Goal: Check status: Check status

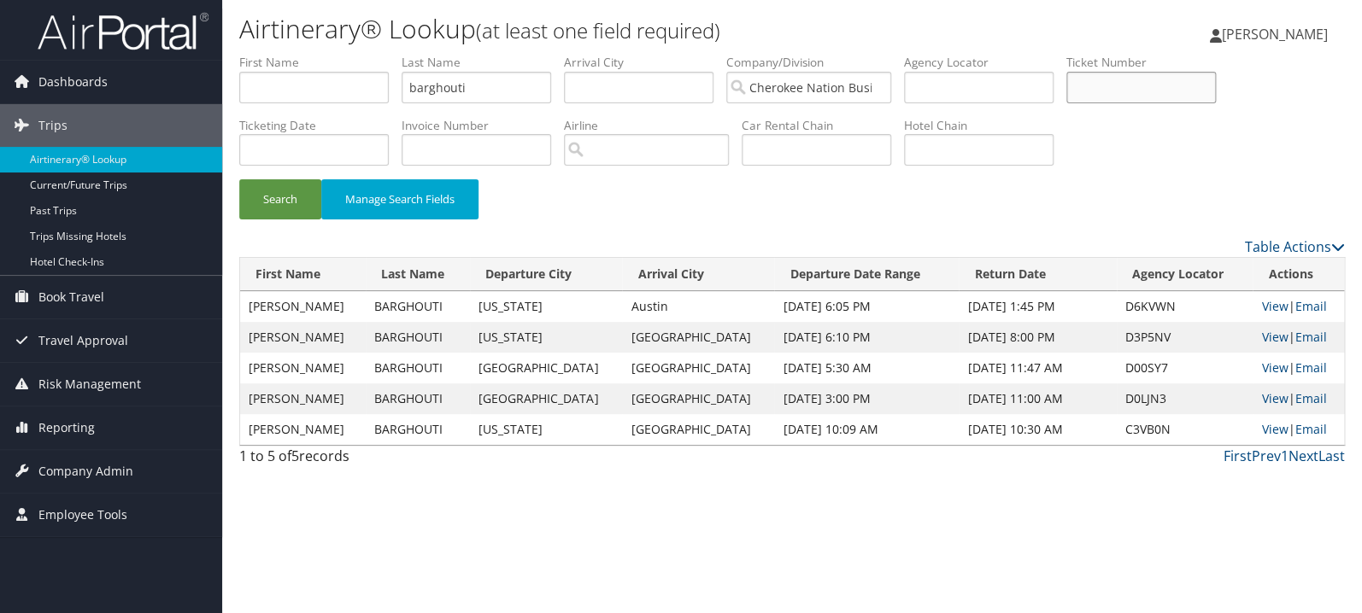
click at [1166, 92] on input "text" at bounding box center [1140, 88] width 149 height 32
paste input "0167309990049"
type input "0167309990049"
drag, startPoint x: 521, startPoint y: 82, endPoint x: 333, endPoint y: 105, distance: 189.3
click at [401, 103] on input "barghouti" at bounding box center [475, 88] width 149 height 32
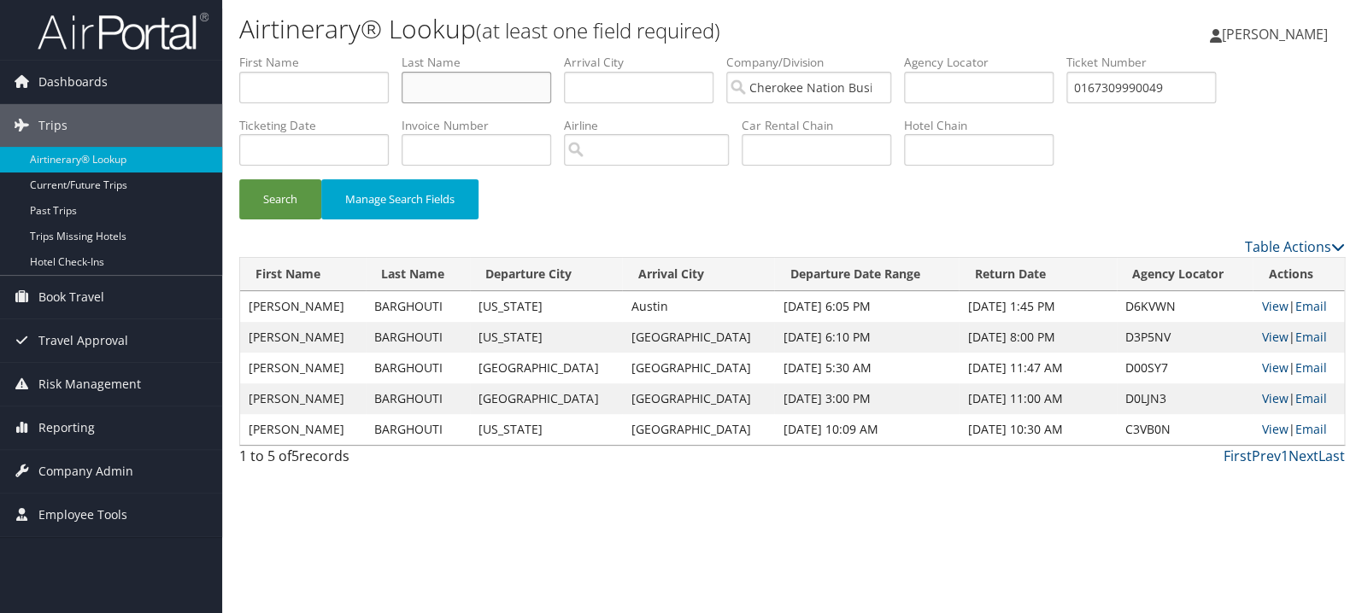
click at [239, 179] on button "Search" at bounding box center [280, 199] width 82 height 40
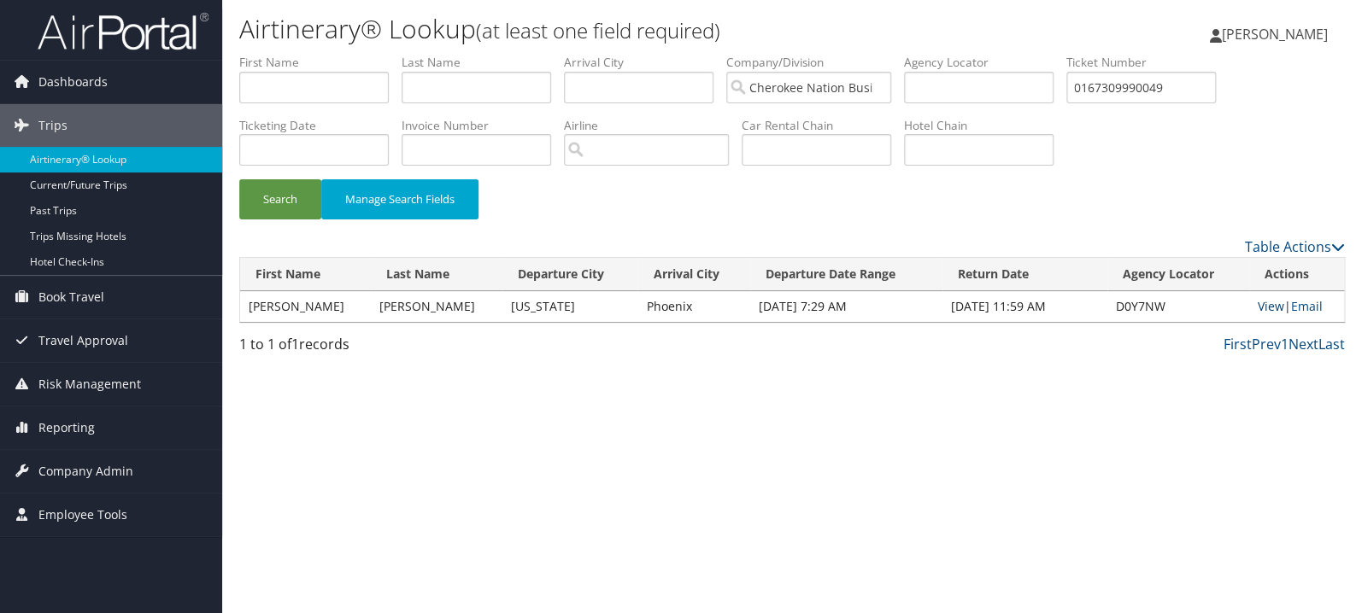
click at [1257, 308] on link "View" at bounding box center [1270, 306] width 26 height 16
click at [343, 88] on input "text" at bounding box center [313, 88] width 149 height 32
type input "elays"
click at [239, 179] on button "Search" at bounding box center [280, 199] width 82 height 40
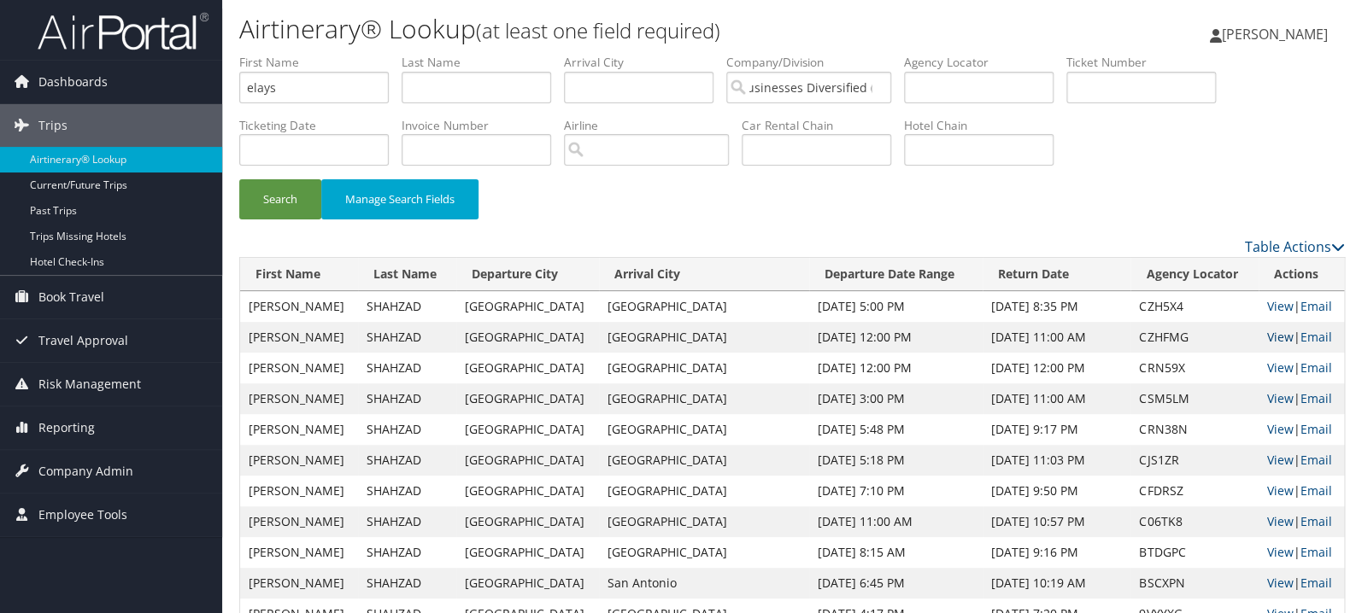
click at [1273, 333] on link "View" at bounding box center [1280, 337] width 26 height 16
click at [1268, 304] on link "View" at bounding box center [1280, 306] width 26 height 16
click at [1180, 98] on input "text" at bounding box center [1140, 88] width 149 height 32
paste input "0067310400552"
type input "0067310400552"
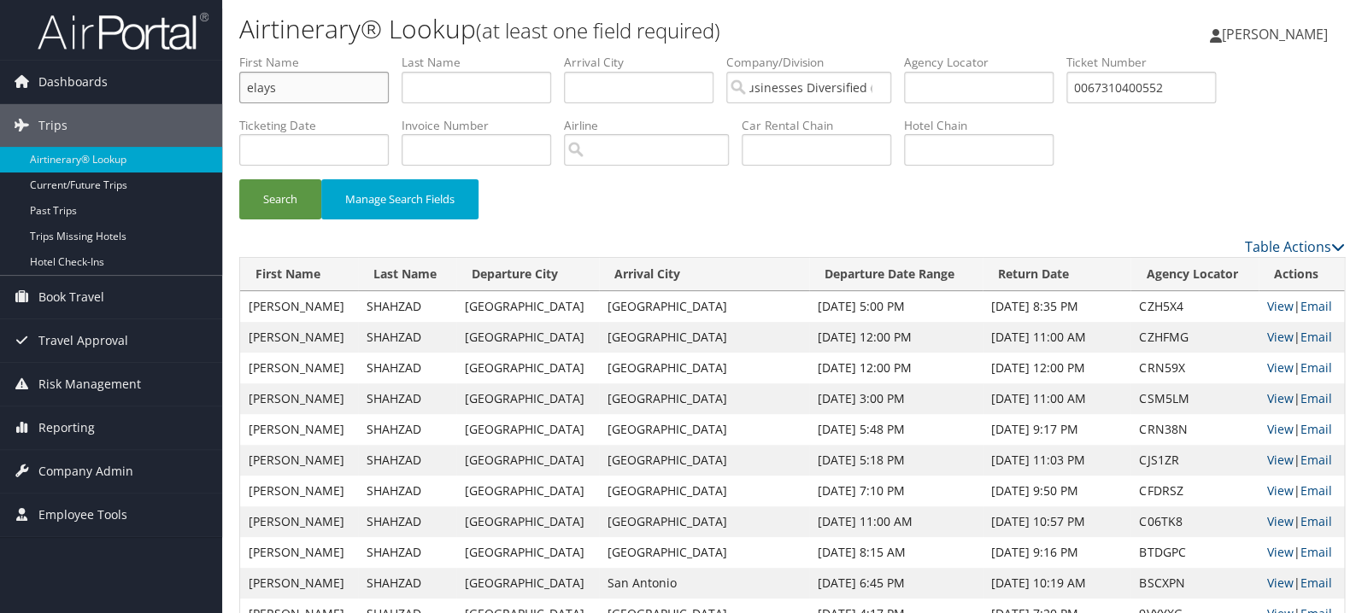
drag, startPoint x: 319, startPoint y: 87, endPoint x: 167, endPoint y: 104, distance: 153.0
click at [239, 103] on input "elays" at bounding box center [313, 88] width 149 height 32
click at [239, 179] on button "Search" at bounding box center [280, 199] width 82 height 40
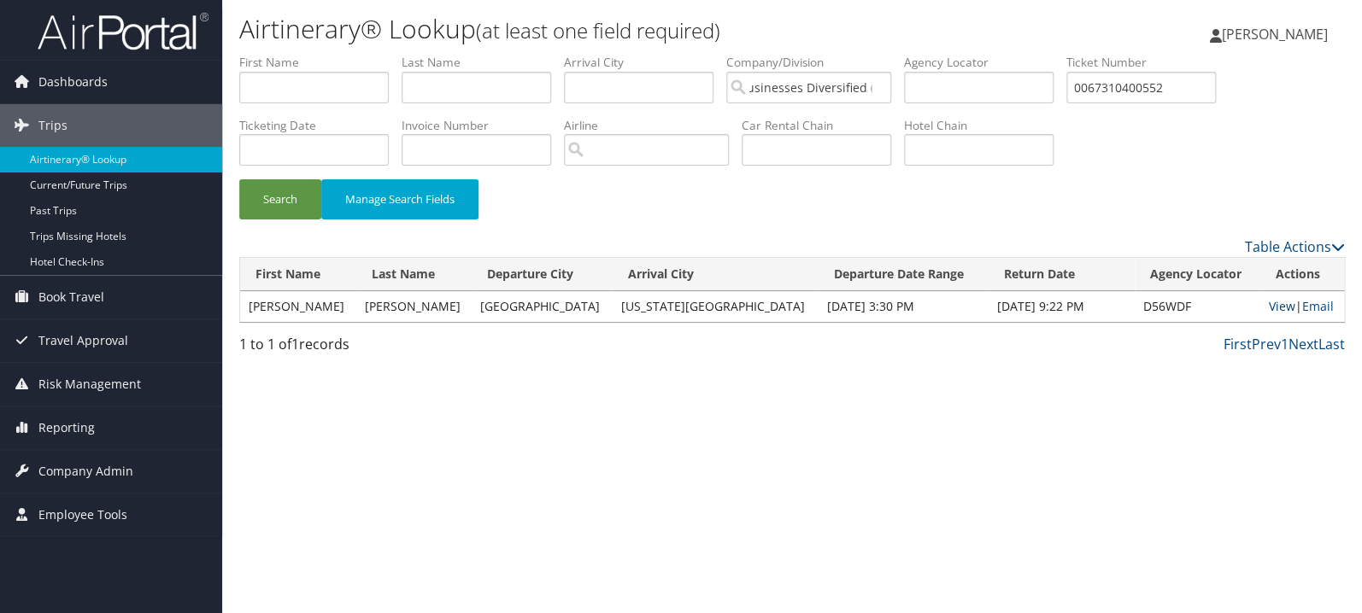
click at [1268, 308] on link "View" at bounding box center [1281, 306] width 26 height 16
click at [332, 79] on input "text" at bounding box center [313, 88] width 149 height 32
type input "milica"
click at [239, 179] on button "Search" at bounding box center [280, 199] width 82 height 40
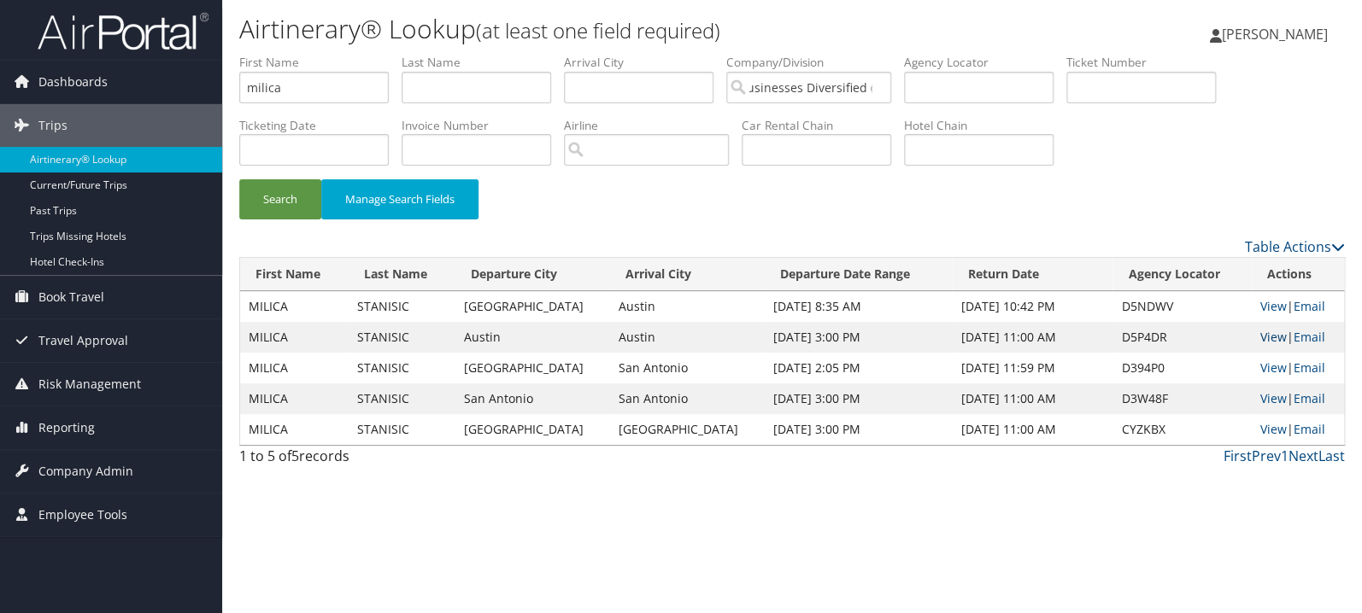
click at [1259, 339] on link "View" at bounding box center [1272, 337] width 26 height 16
click at [1259, 398] on link "View" at bounding box center [1272, 398] width 26 height 16
click at [1264, 304] on link "View" at bounding box center [1272, 306] width 26 height 16
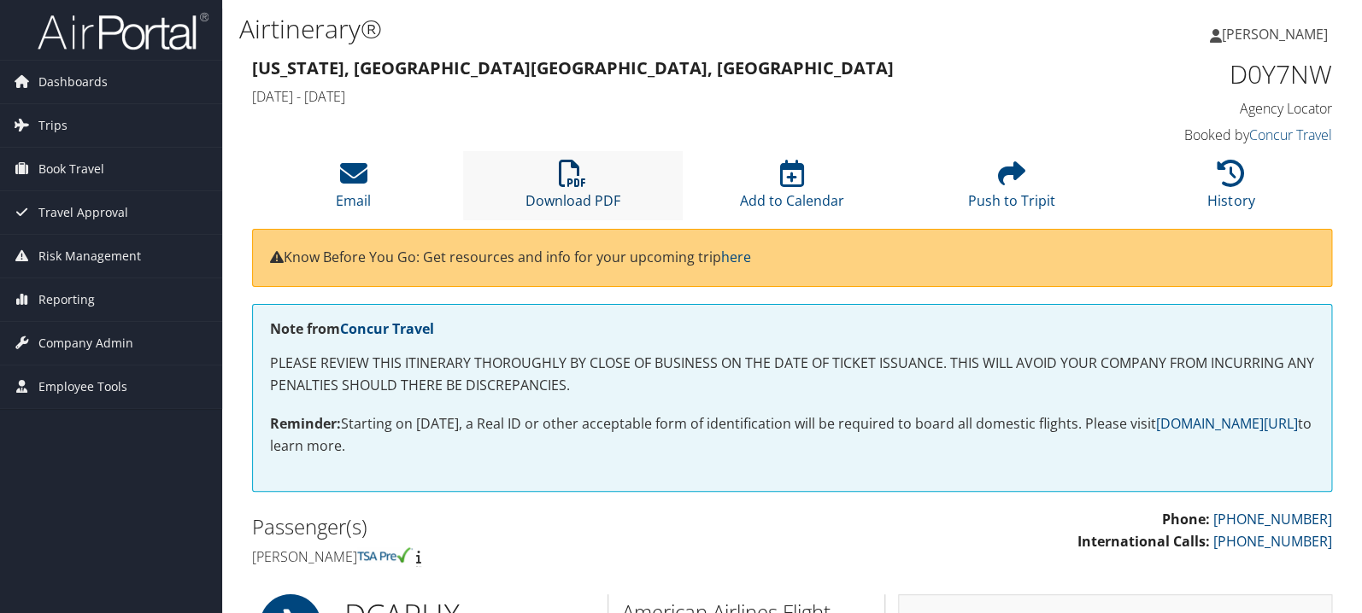
click at [581, 185] on icon at bounding box center [572, 173] width 27 height 27
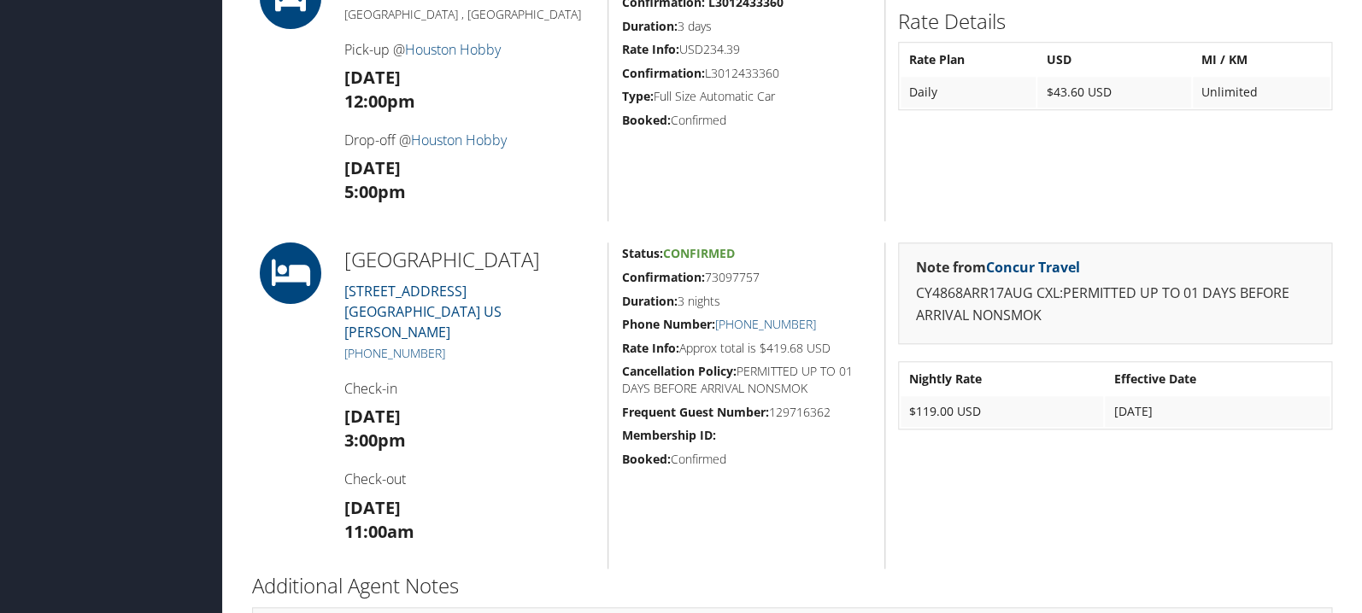
scroll to position [634, 0]
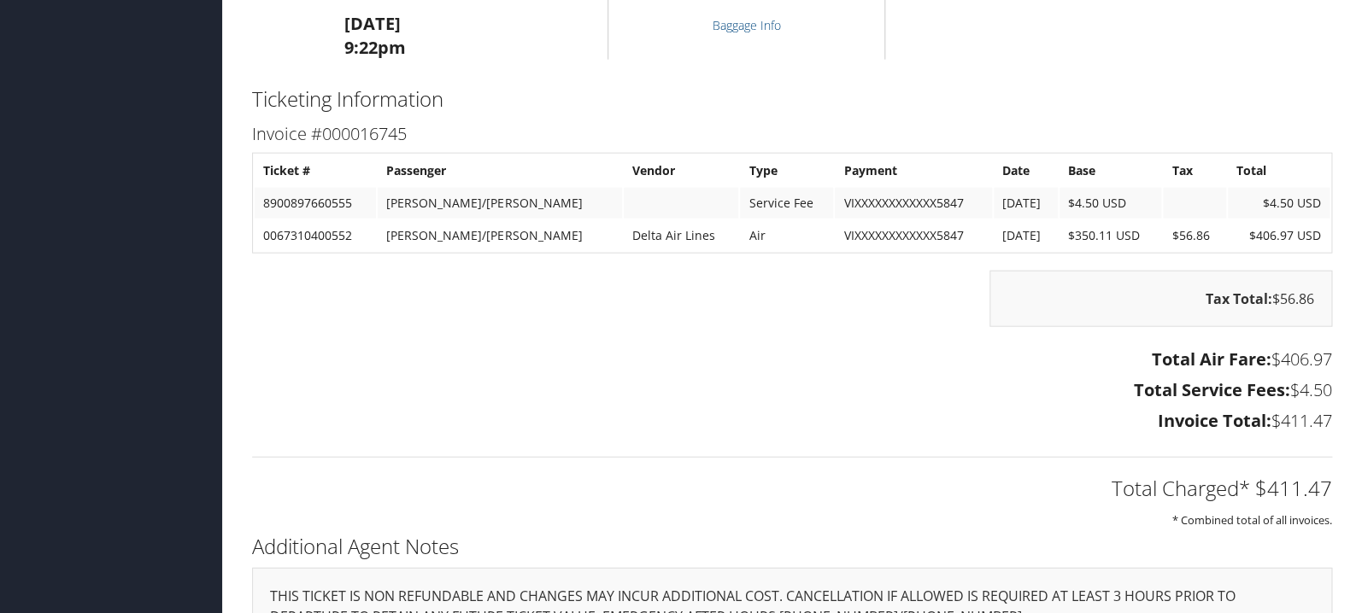
scroll to position [1720, 0]
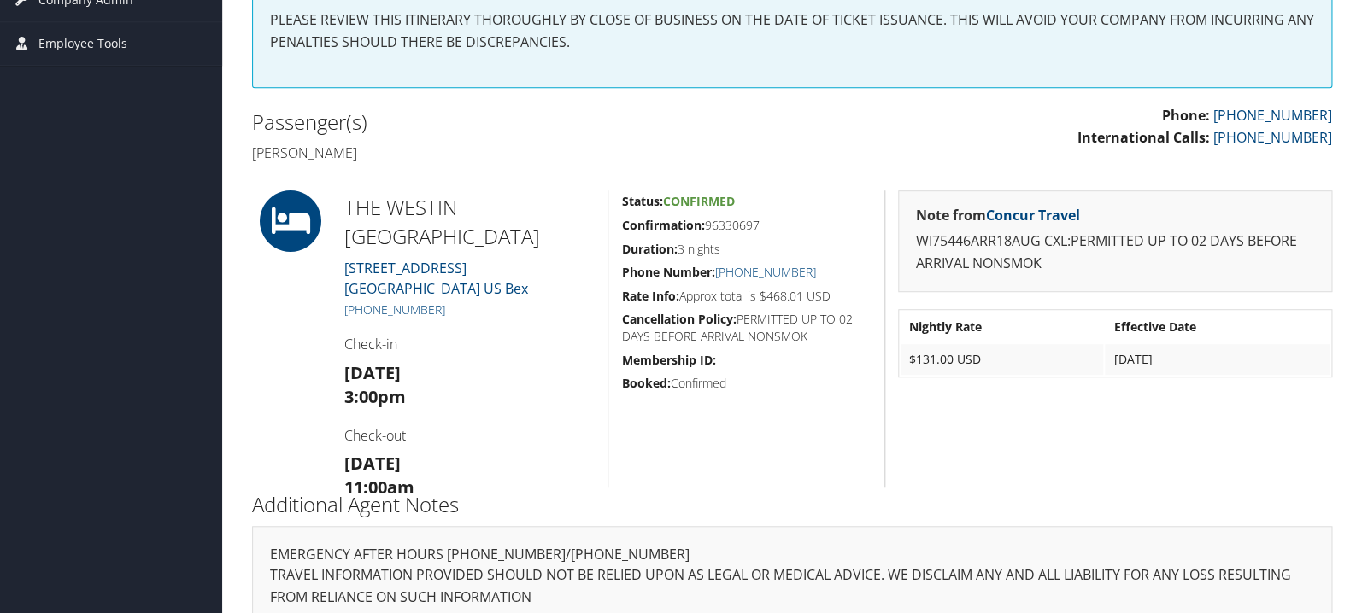
scroll to position [362, 0]
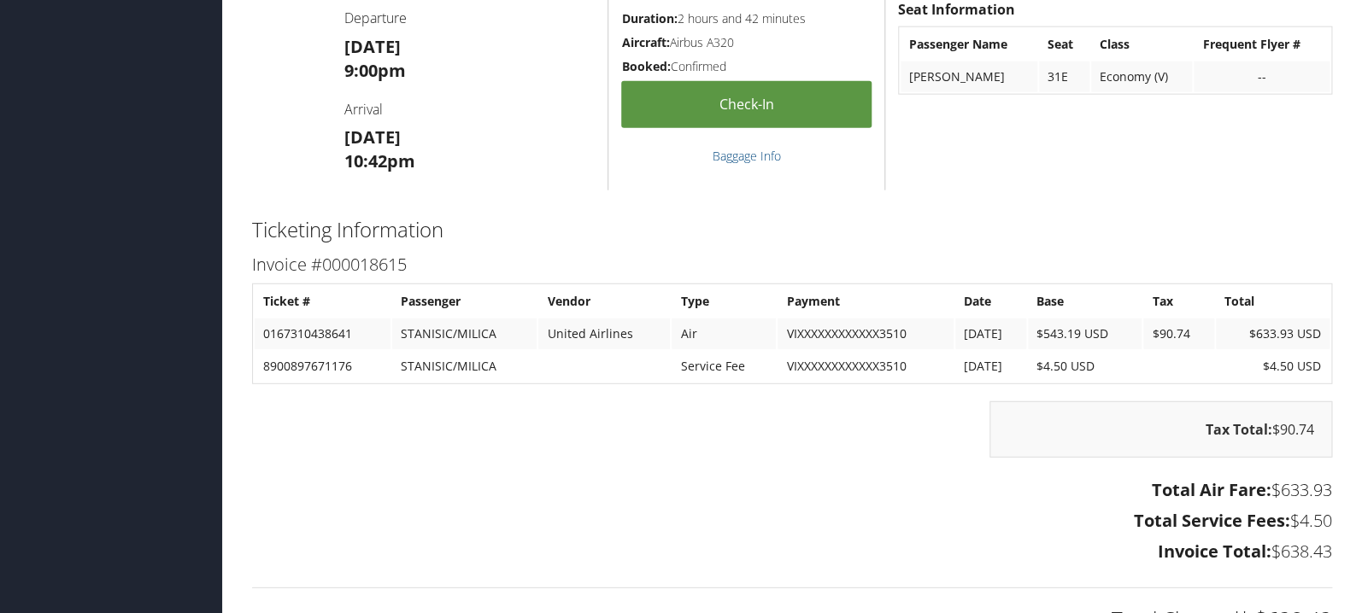
scroll to position [1901, 0]
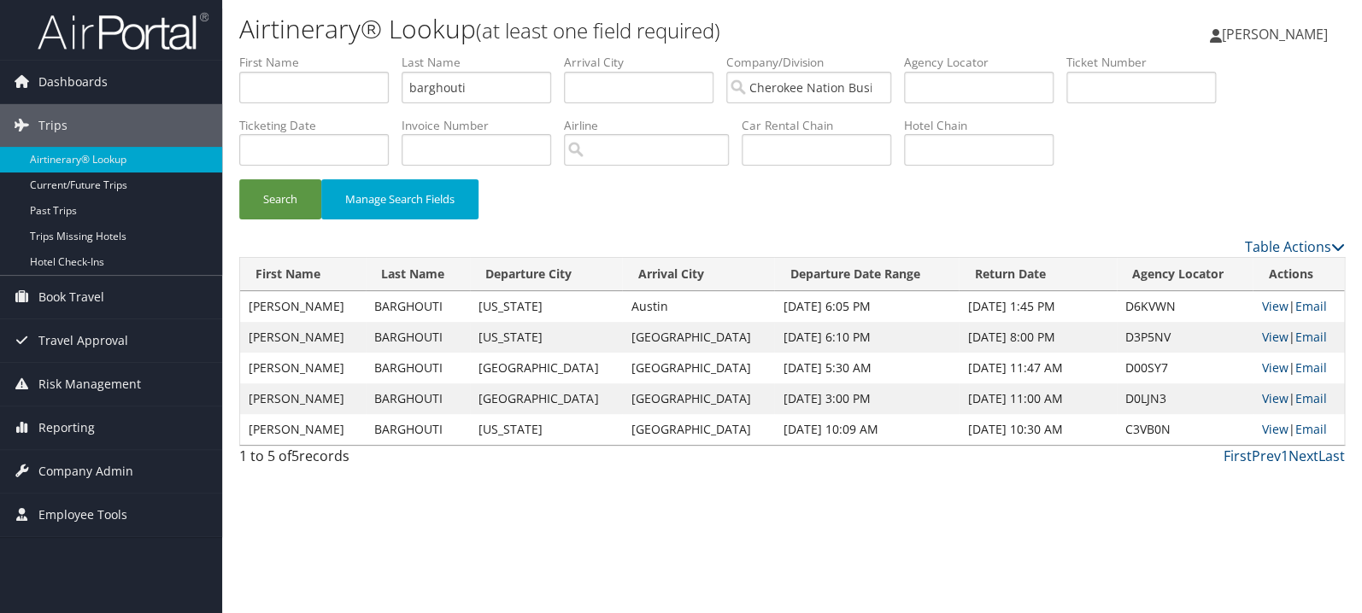
click at [348, 54] on ul "First Name Last Name barghouti Departure City Arrival City Company/Division Che…" at bounding box center [791, 54] width 1105 height 0
type input "b"
type input "pradia"
click at [239, 179] on button "Search" at bounding box center [280, 199] width 82 height 40
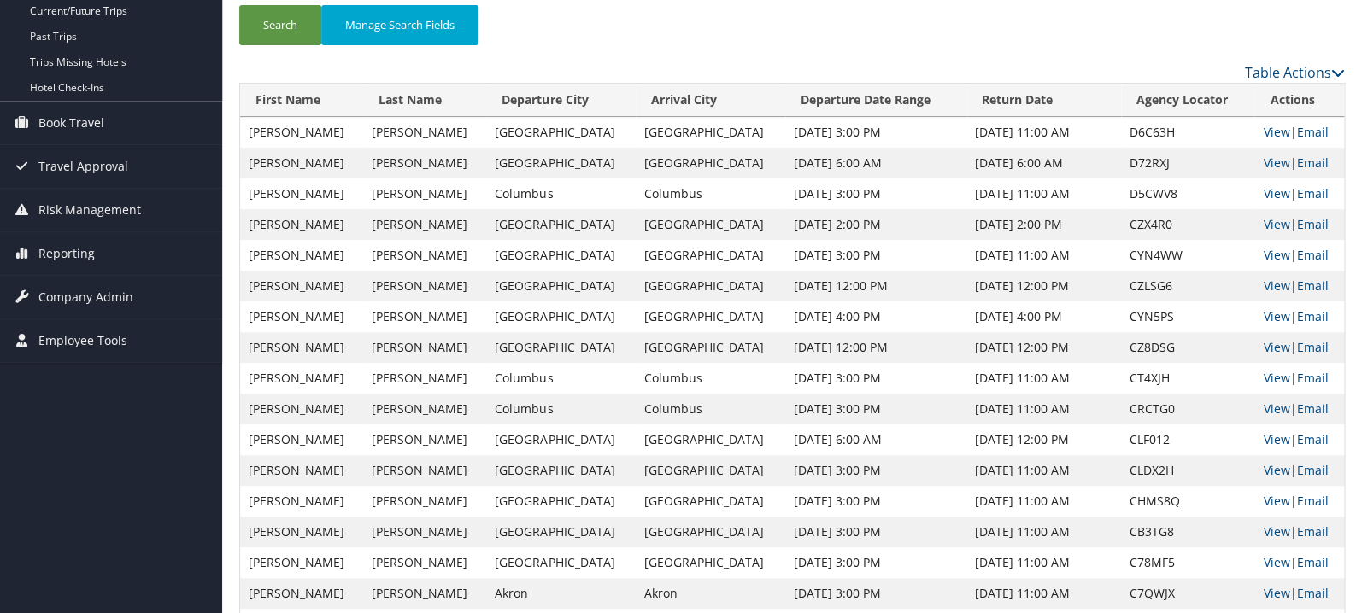
scroll to position [181, 0]
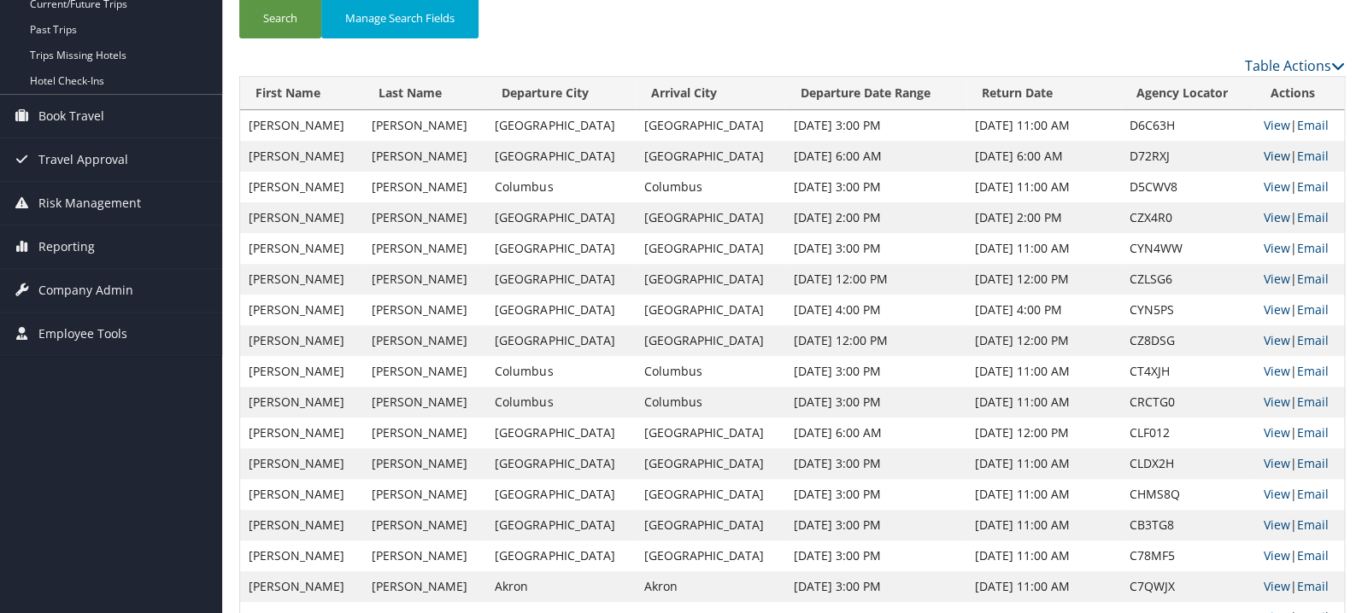
click at [1263, 157] on link "View" at bounding box center [1276, 156] width 26 height 16
click at [1263, 126] on link "View" at bounding box center [1276, 125] width 26 height 16
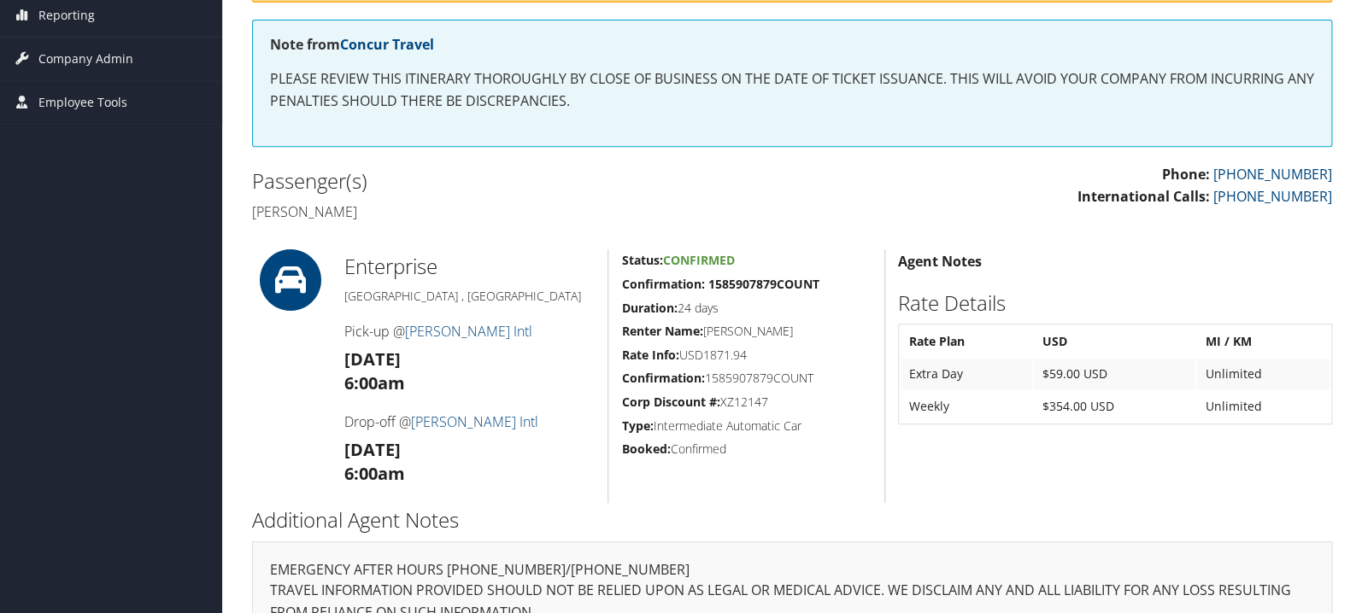
scroll to position [362, 0]
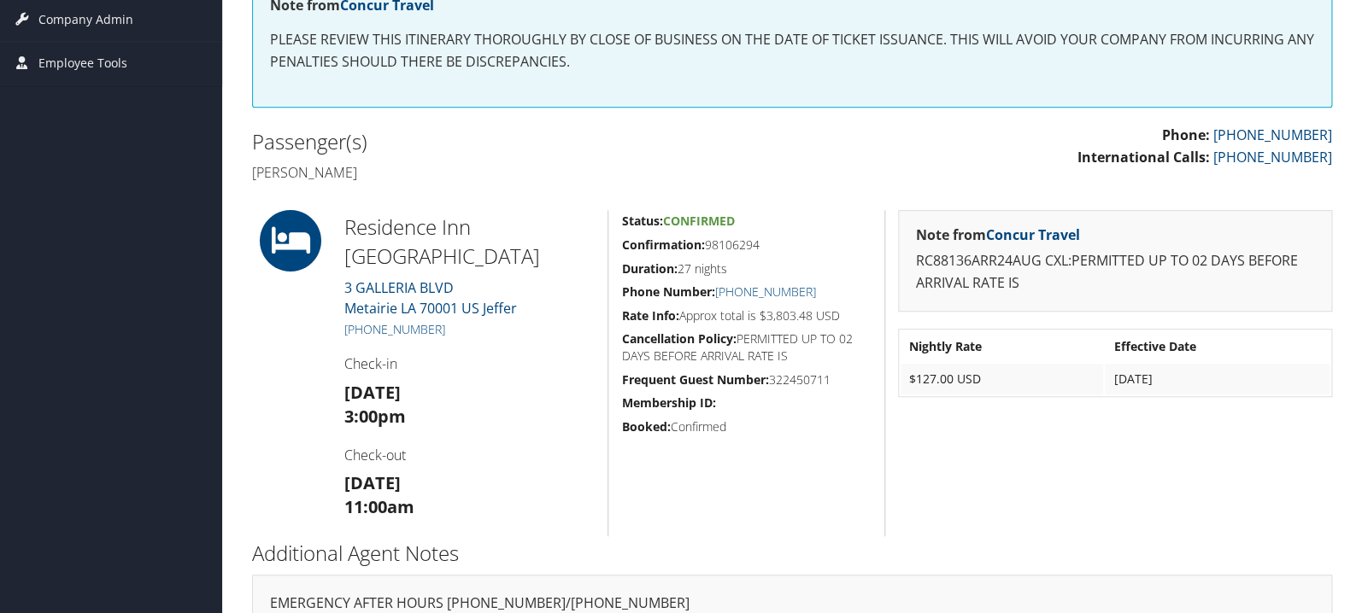
scroll to position [272, 0]
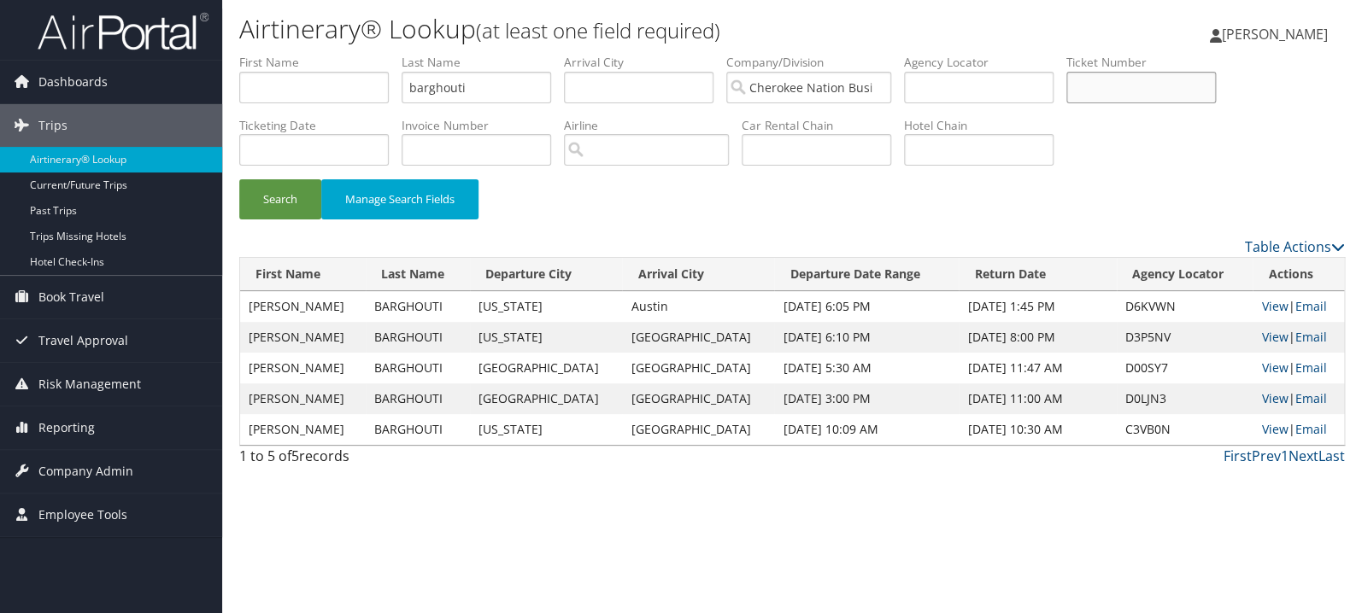
click at [1183, 82] on input "text" at bounding box center [1140, 88] width 149 height 32
paste input "0017309847289"
type input "0017309847289"
drag, startPoint x: 530, startPoint y: 87, endPoint x: 281, endPoint y: 109, distance: 249.6
click at [401, 103] on input "barghouti" at bounding box center [475, 88] width 149 height 32
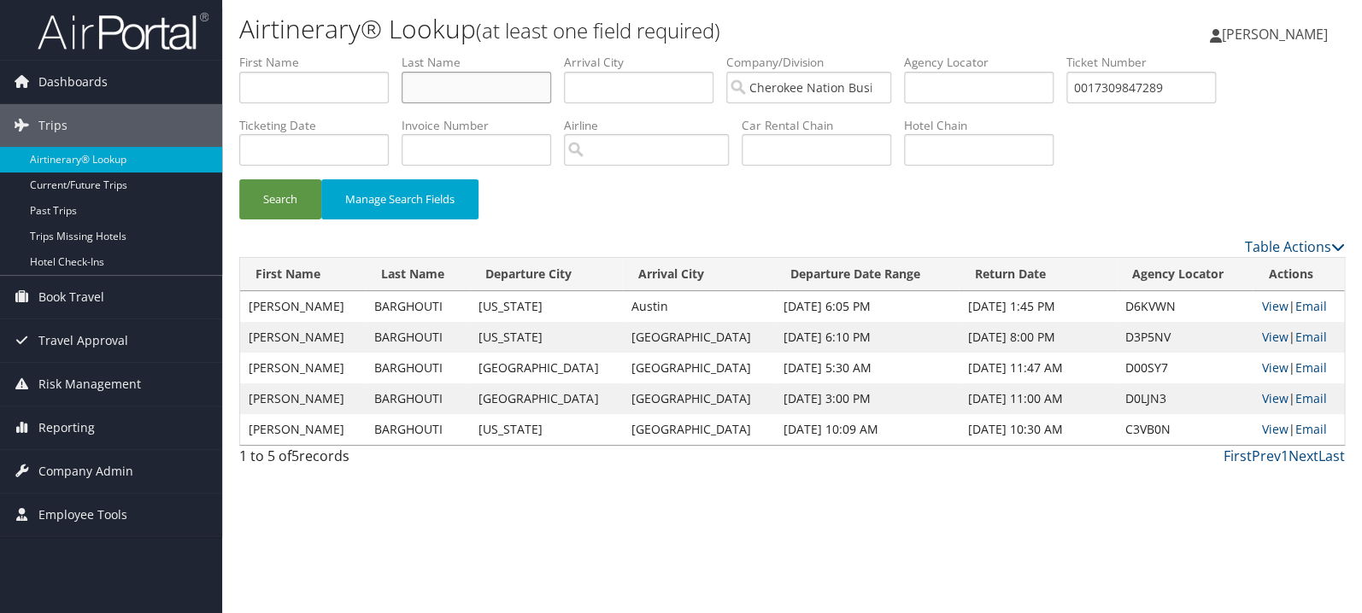
click at [239, 179] on button "Search" at bounding box center [280, 199] width 82 height 40
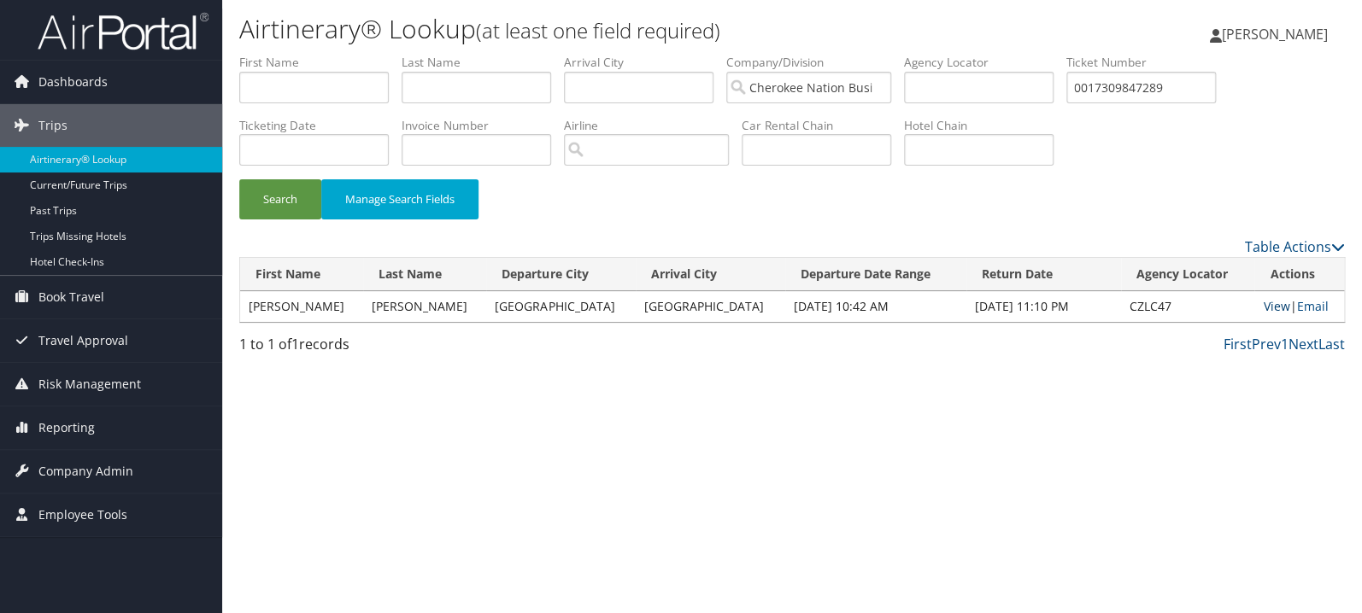
click at [1267, 308] on link "View" at bounding box center [1276, 306] width 26 height 16
click at [1175, 87] on input "0017309847289" at bounding box center [1140, 88] width 149 height 32
paste input "10333105"
click at [239, 179] on button "Search" at bounding box center [280, 199] width 82 height 40
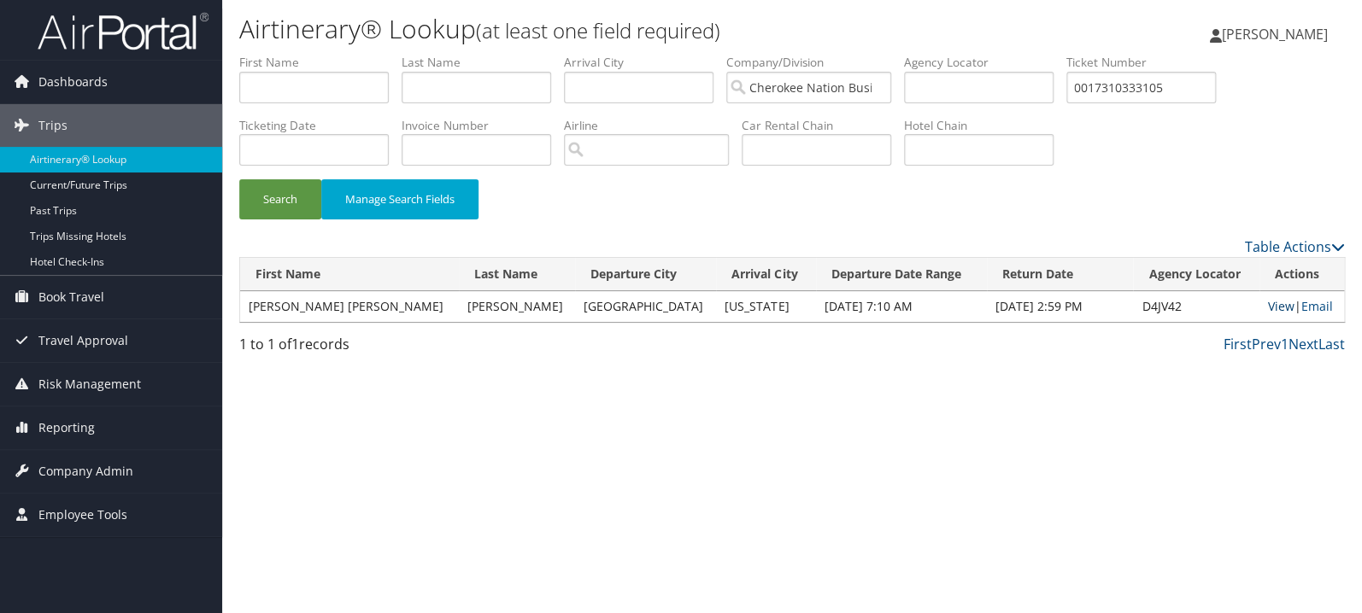
click at [1268, 308] on link "View" at bounding box center [1281, 306] width 26 height 16
click at [1181, 86] on input "0017310333105" at bounding box center [1140, 88] width 149 height 32
paste input "89008976470492"
click at [239, 179] on button "Search" at bounding box center [280, 199] width 82 height 40
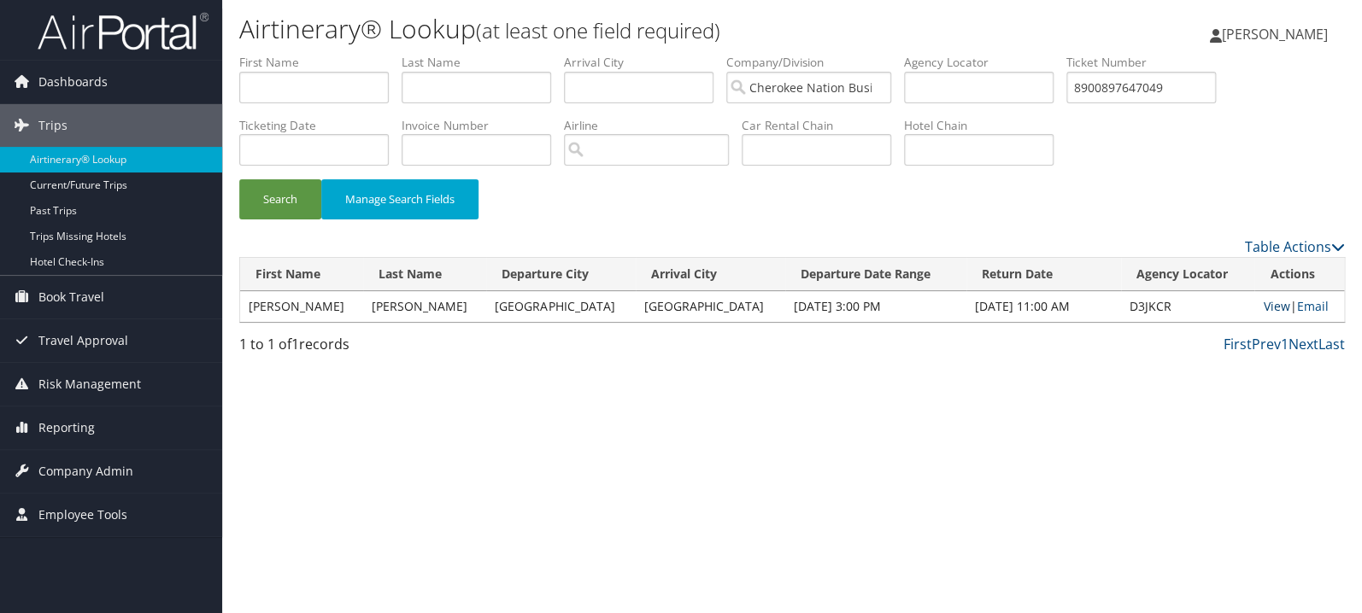
click at [1264, 310] on link "View" at bounding box center [1276, 306] width 26 height 16
click at [1160, 98] on input "8900897647049" at bounding box center [1140, 88] width 149 height 32
paste input "016731023480"
click at [239, 179] on button "Search" at bounding box center [280, 199] width 82 height 40
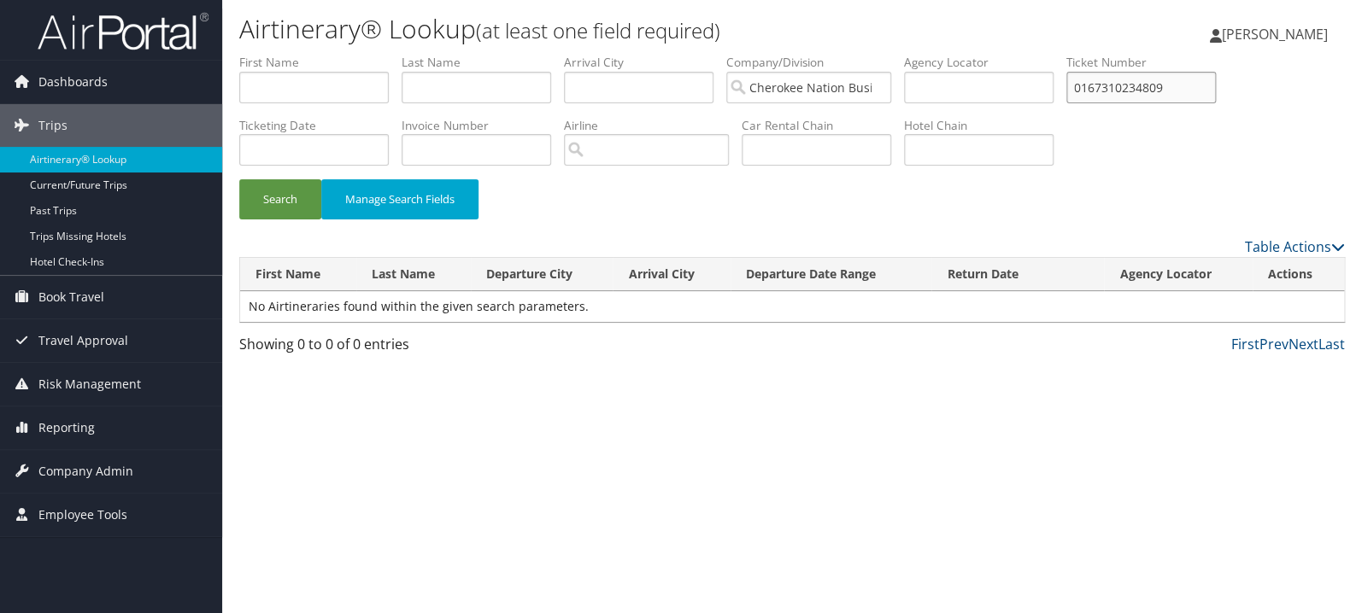
type input "0167310234809"
click at [239, 179] on button "Search" at bounding box center [280, 199] width 82 height 40
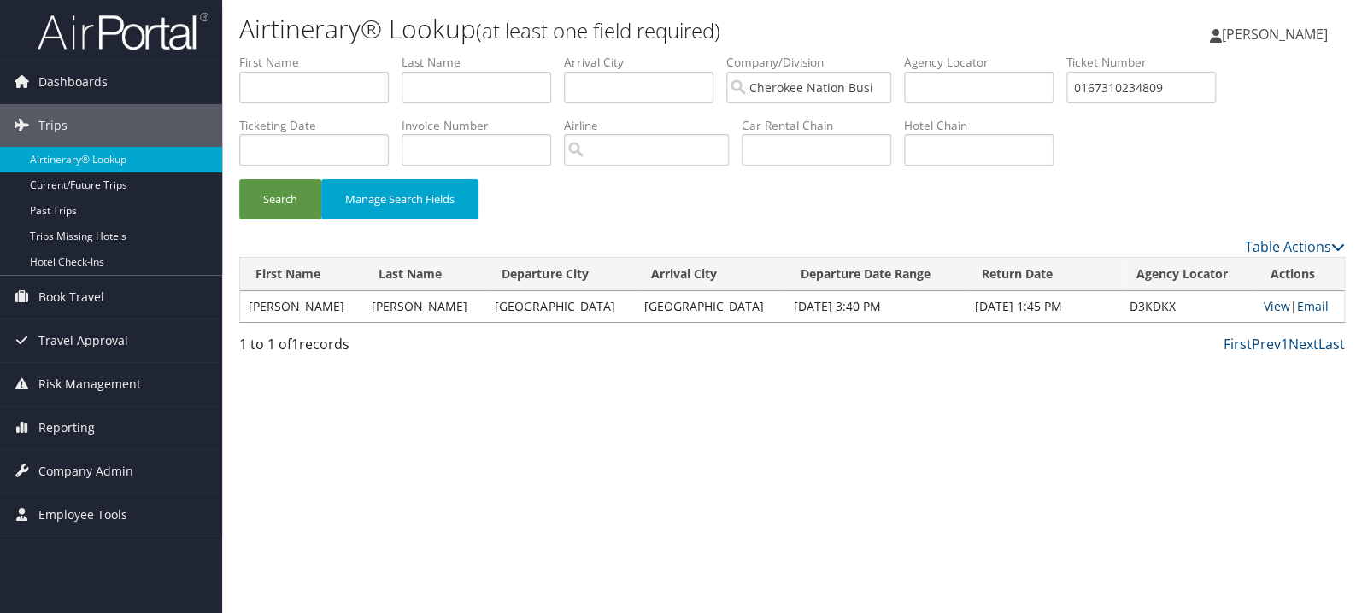
click at [1267, 305] on link "View" at bounding box center [1276, 306] width 26 height 16
click at [1188, 84] on input "0167310234809" at bounding box center [1140, 88] width 149 height 32
click at [1099, 240] on div "Table Actions" at bounding box center [933, 247] width 823 height 21
click at [1181, 103] on input "text" at bounding box center [1140, 88] width 149 height 32
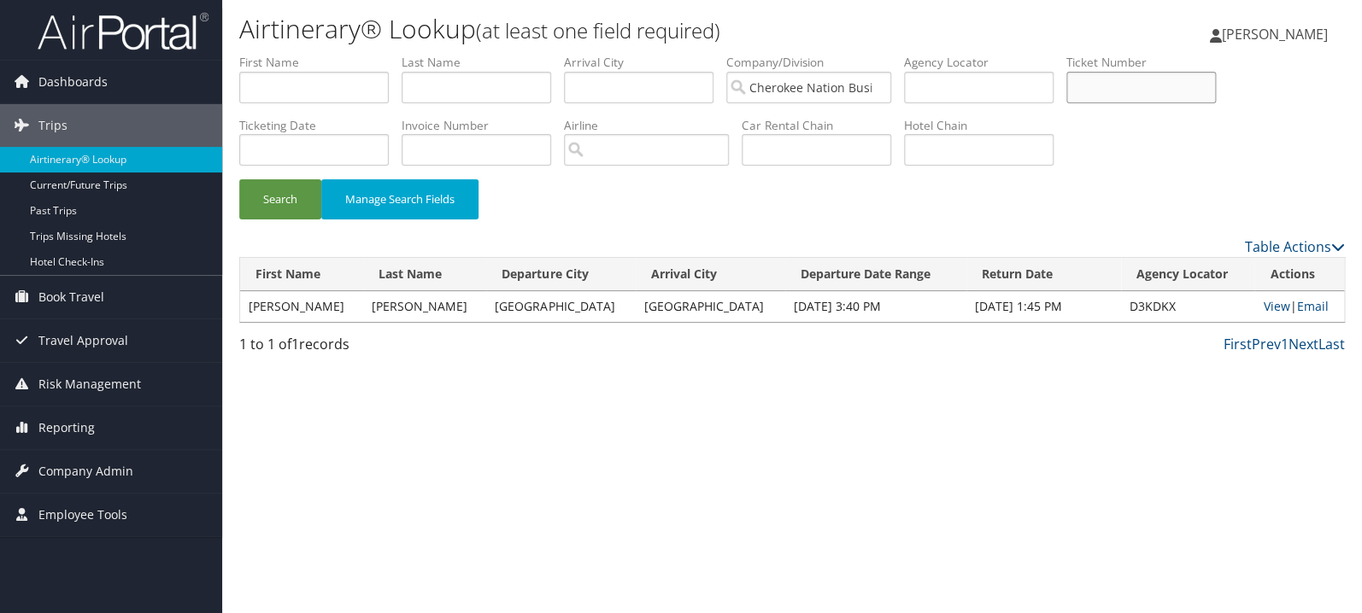
paste input "0017309814231"
click at [239, 179] on button "Search" at bounding box center [280, 199] width 82 height 40
click at [1267, 306] on link "View" at bounding box center [1272, 306] width 26 height 16
click at [1198, 99] on input "0017309814231" at bounding box center [1140, 88] width 149 height 32
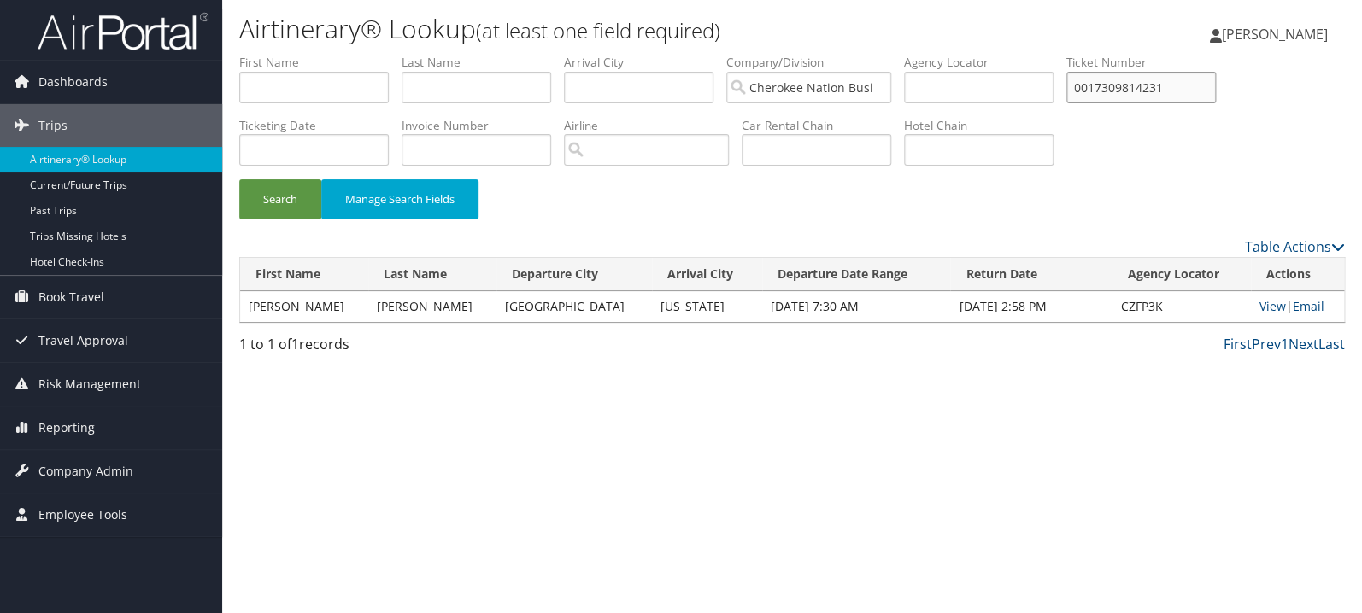
paste input "89008975200460"
type input "8900897520046"
click at [239, 179] on button "Search" at bounding box center [280, 199] width 82 height 40
click at [1271, 309] on link "View" at bounding box center [1276, 306] width 26 height 16
click at [514, 85] on input "text" at bounding box center [475, 88] width 149 height 32
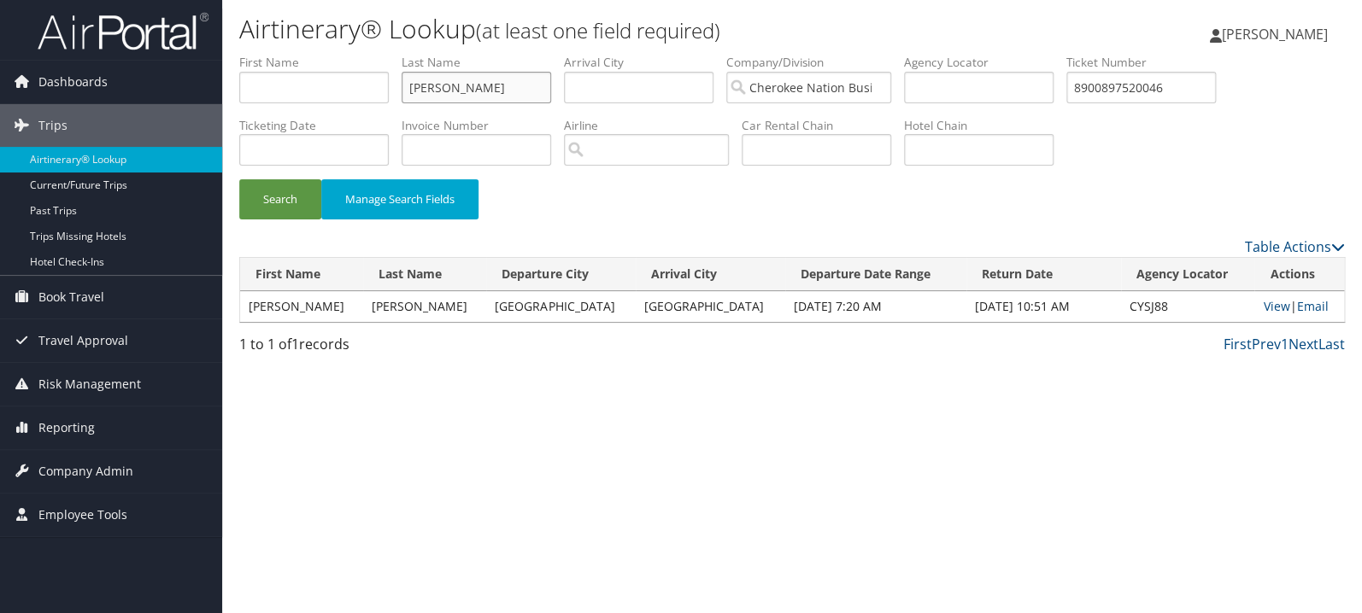
type input "berta"
click at [1136, 94] on input "8900897520046" at bounding box center [1140, 88] width 149 height 32
click at [265, 203] on button "Search" at bounding box center [280, 199] width 82 height 40
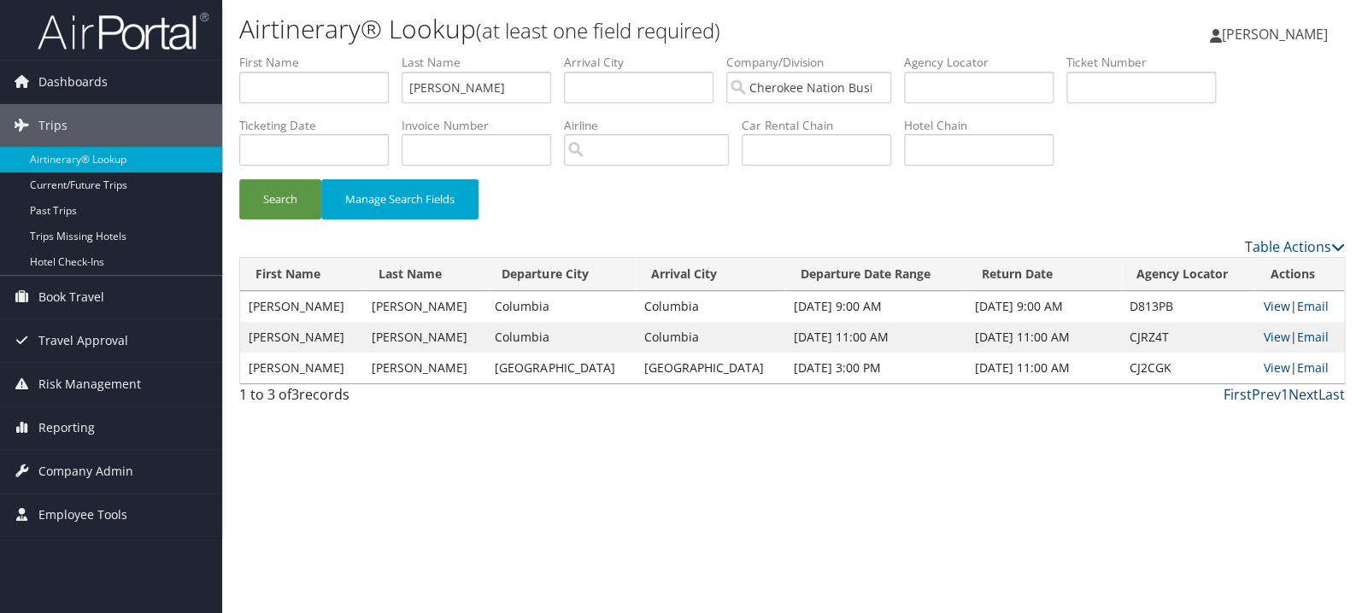
click at [1263, 306] on link "View" at bounding box center [1276, 306] width 26 height 16
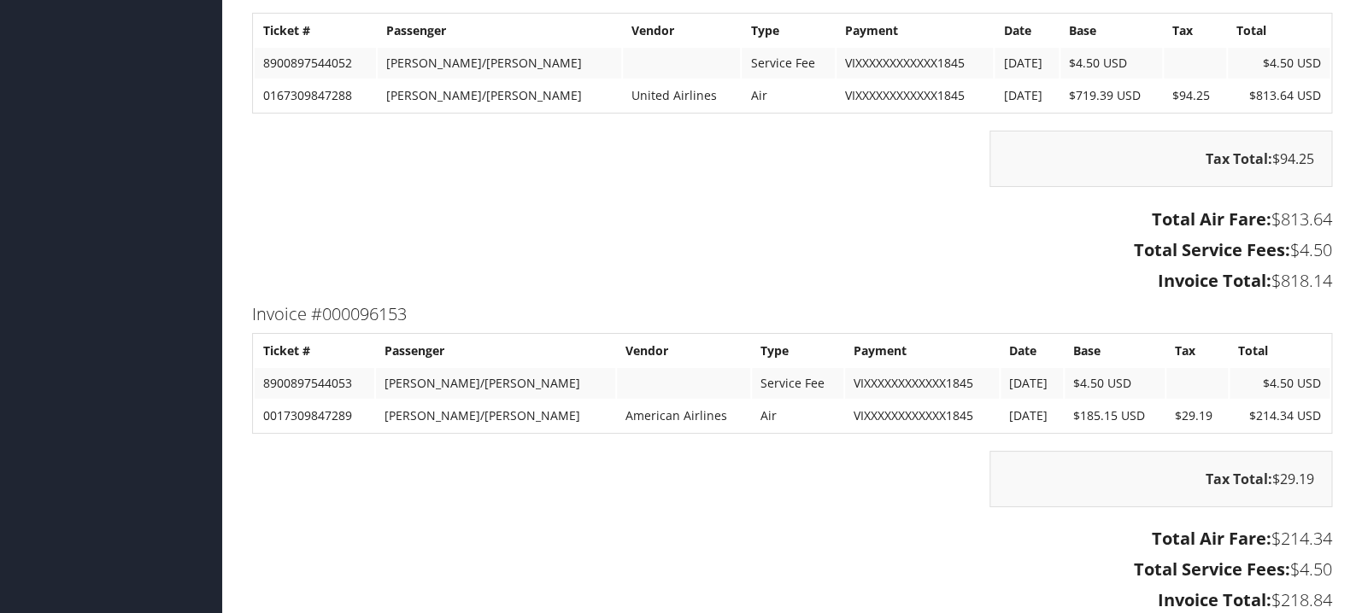
scroll to position [2626, 0]
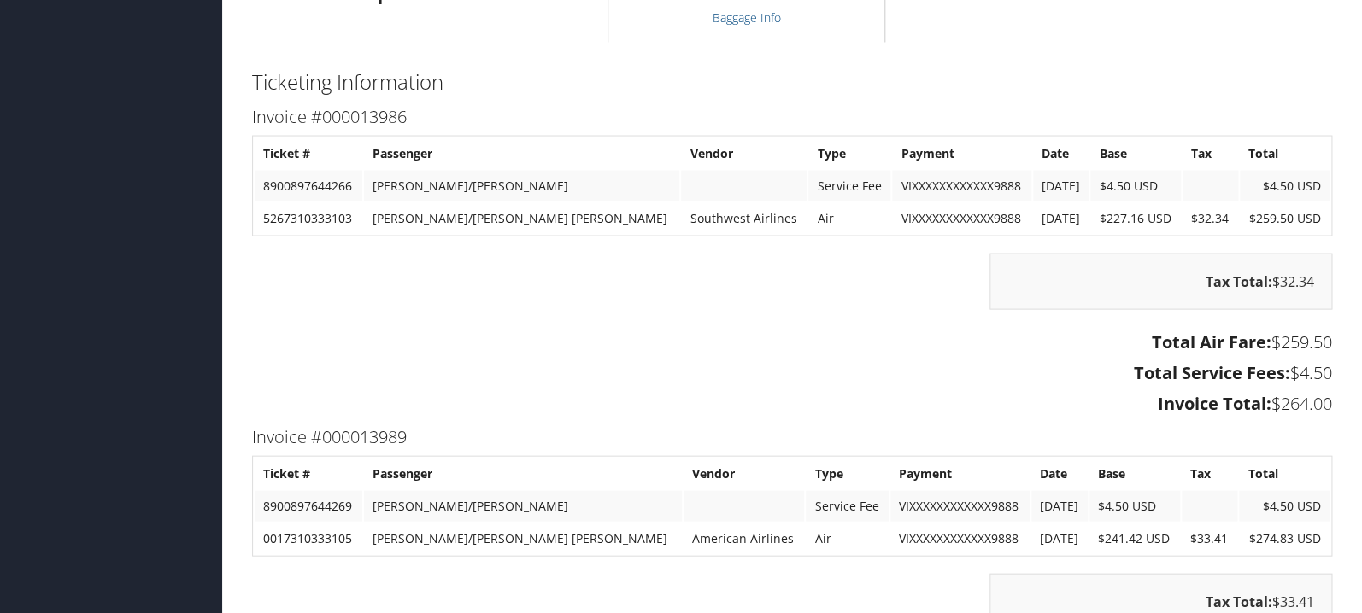
scroll to position [1449, 0]
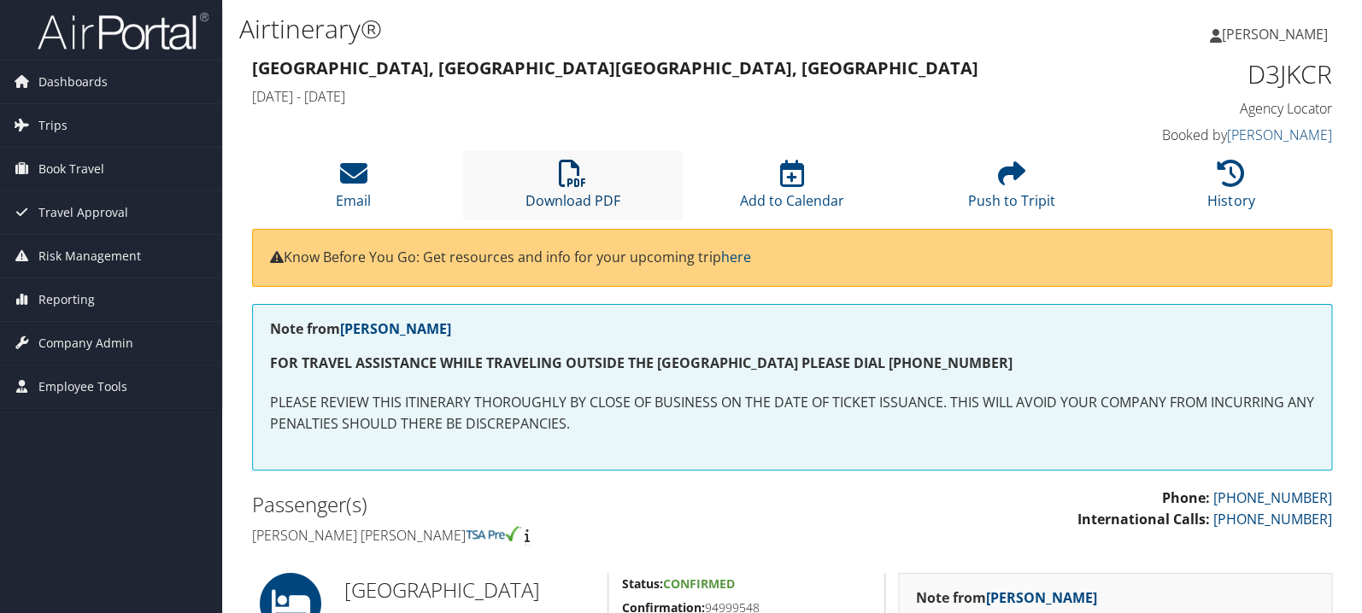
click at [569, 185] on icon at bounding box center [572, 173] width 27 height 27
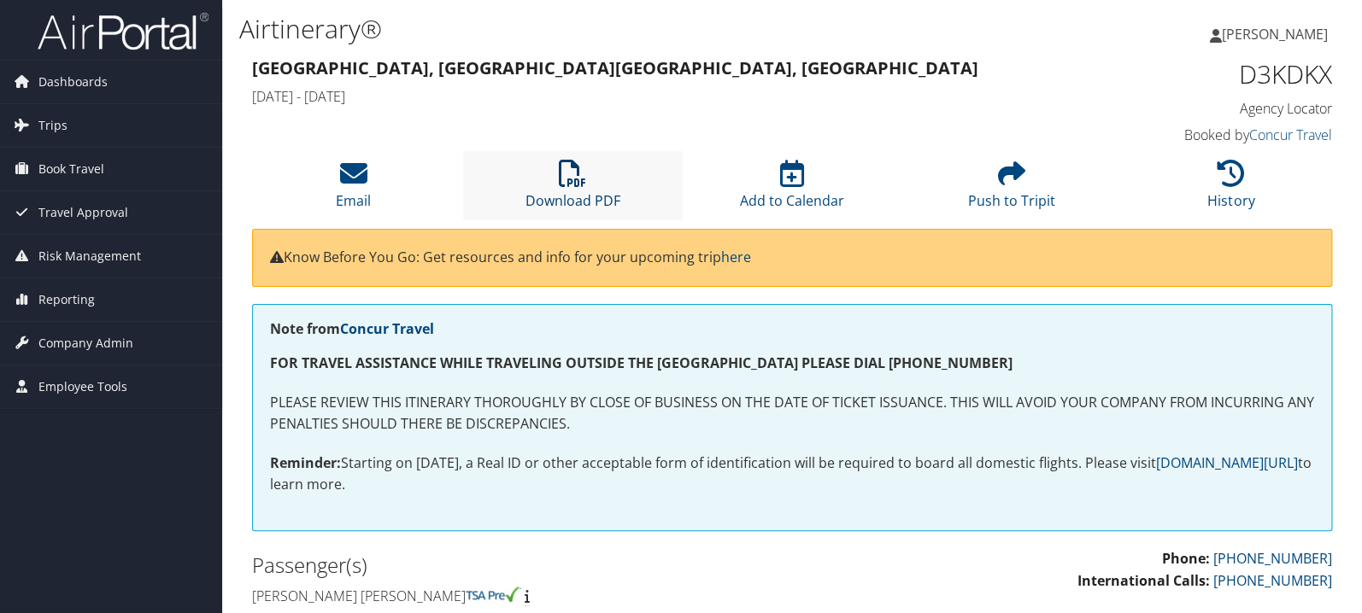
click at [571, 199] on link "Download PDF" at bounding box center [572, 189] width 95 height 41
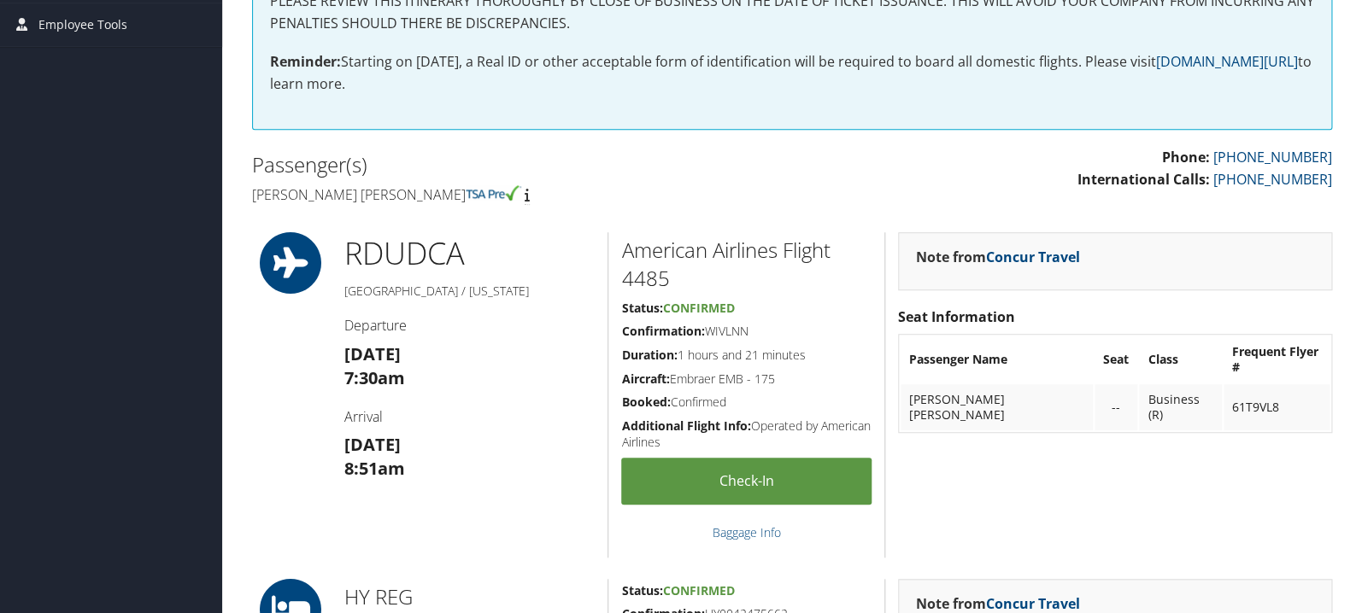
scroll to position [181, 0]
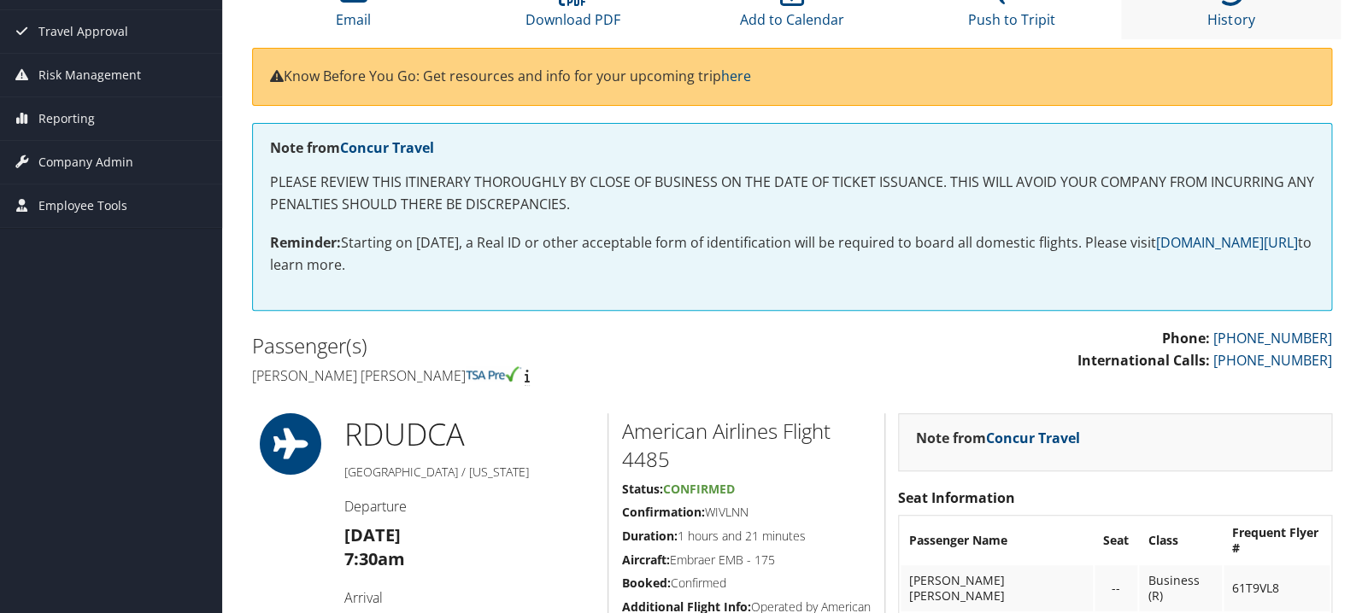
click at [1235, 9] on li "History" at bounding box center [1231, 4] width 220 height 69
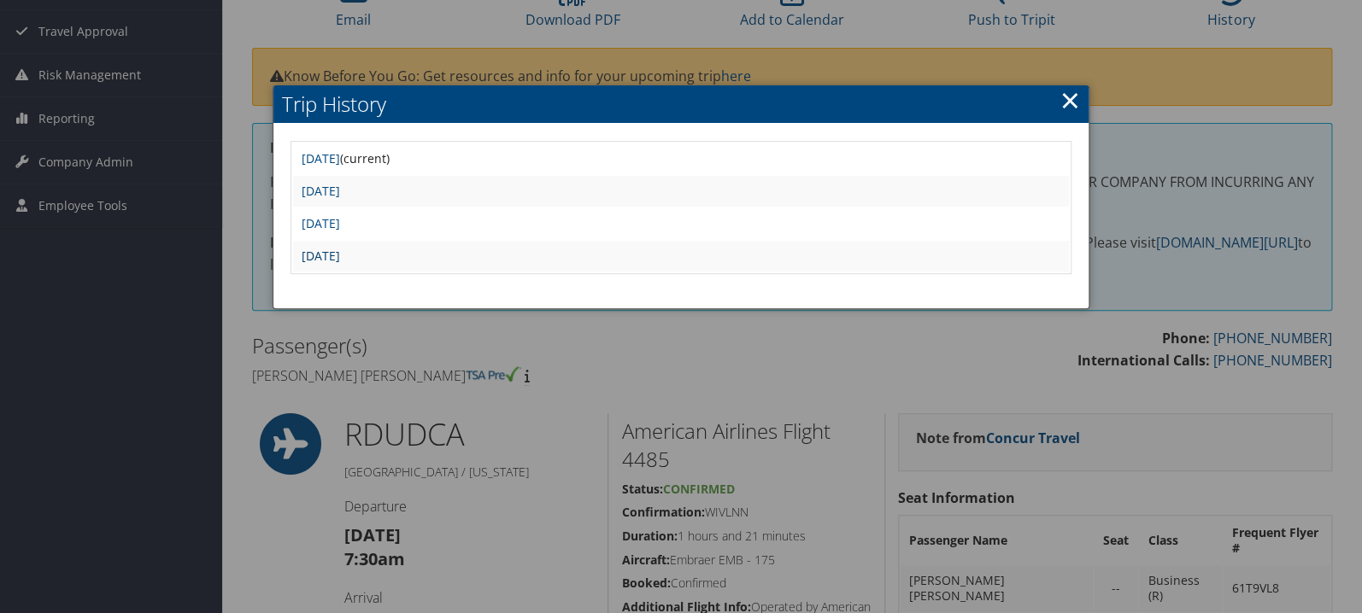
click at [340, 256] on link "[DATE]" at bounding box center [321, 256] width 38 height 16
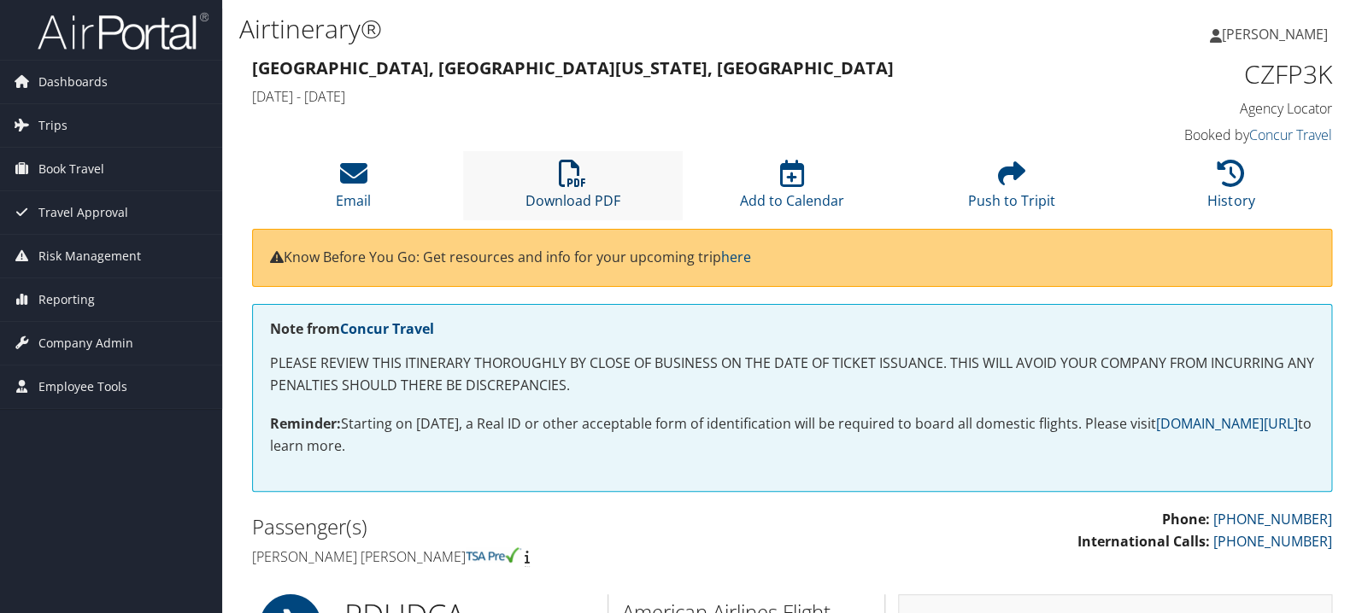
click at [579, 185] on icon at bounding box center [572, 173] width 27 height 27
click at [1224, 183] on icon at bounding box center [1230, 173] width 27 height 27
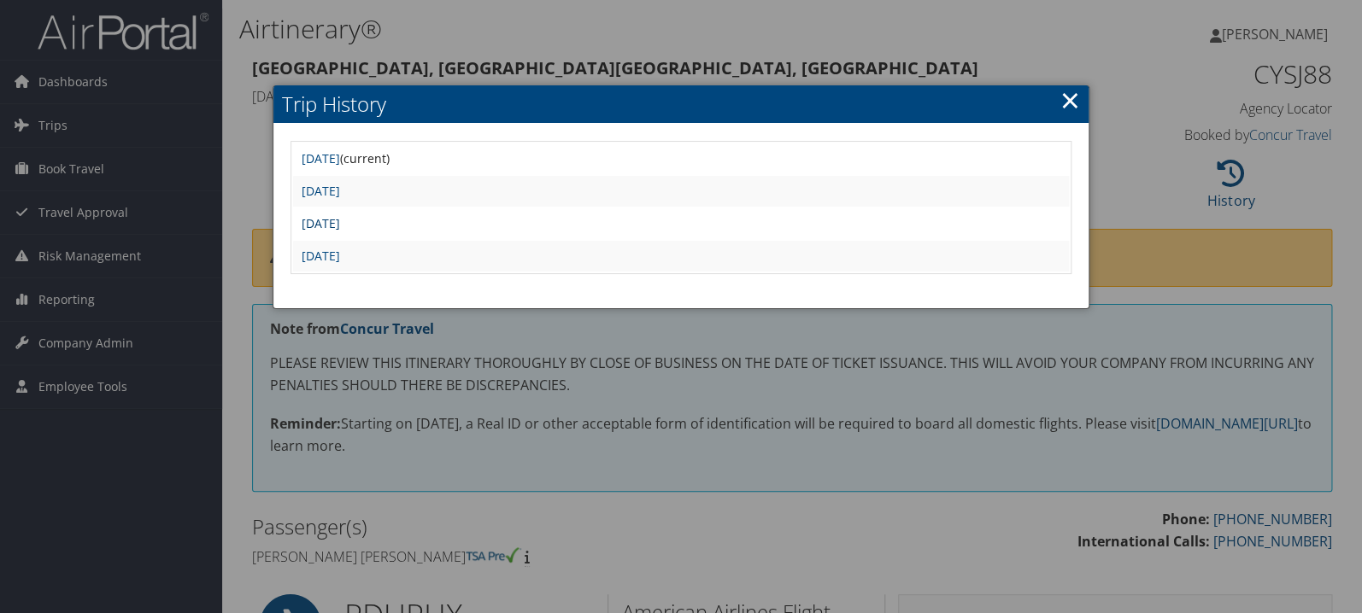
click at [340, 227] on link "Tue Jul 29 05:00:27 MDT 2025" at bounding box center [321, 223] width 38 height 16
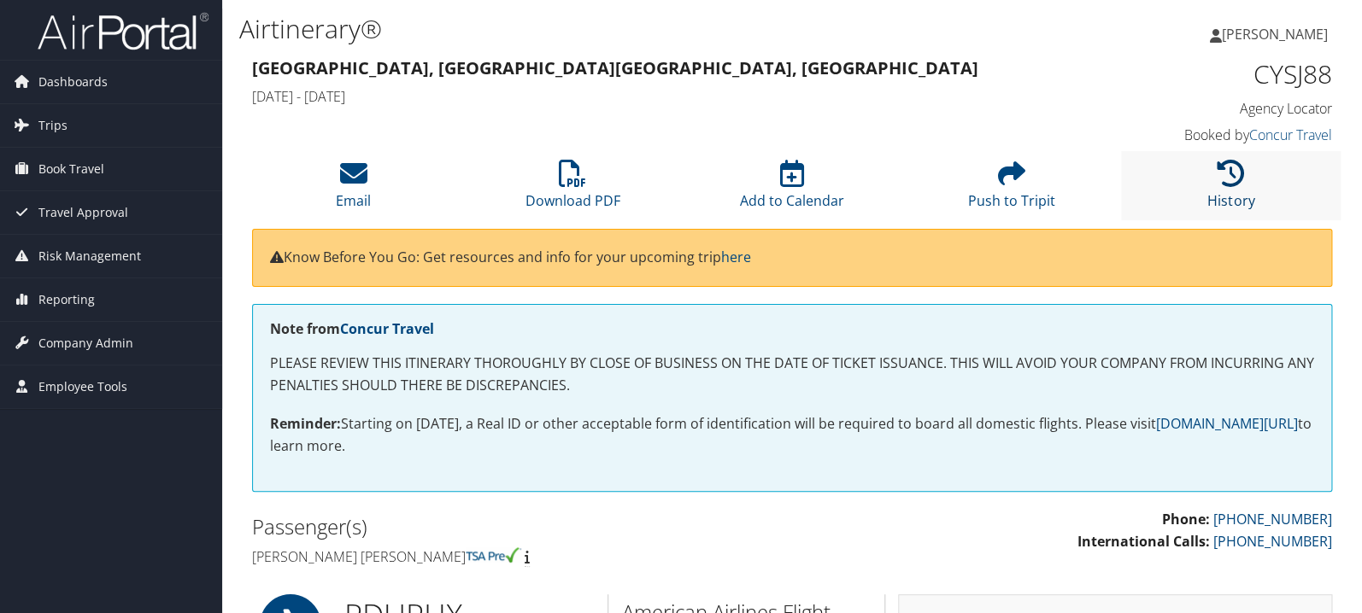
click at [1233, 184] on icon at bounding box center [1230, 173] width 27 height 27
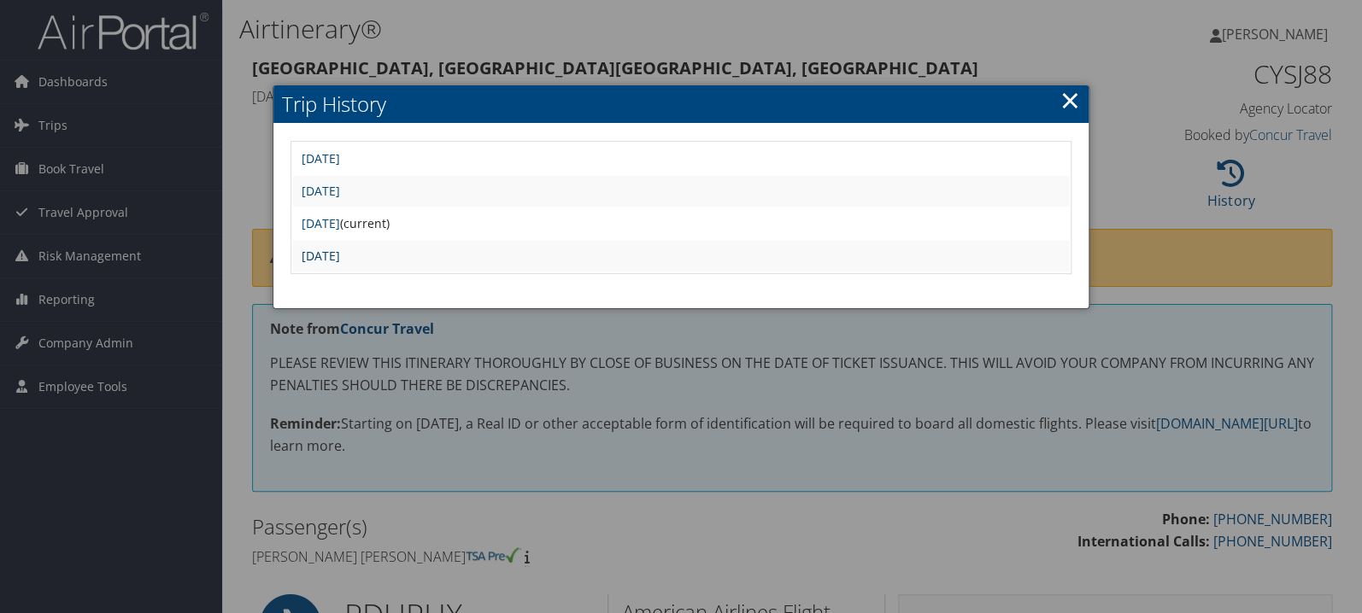
click at [340, 254] on link "[DATE]" at bounding box center [321, 256] width 38 height 16
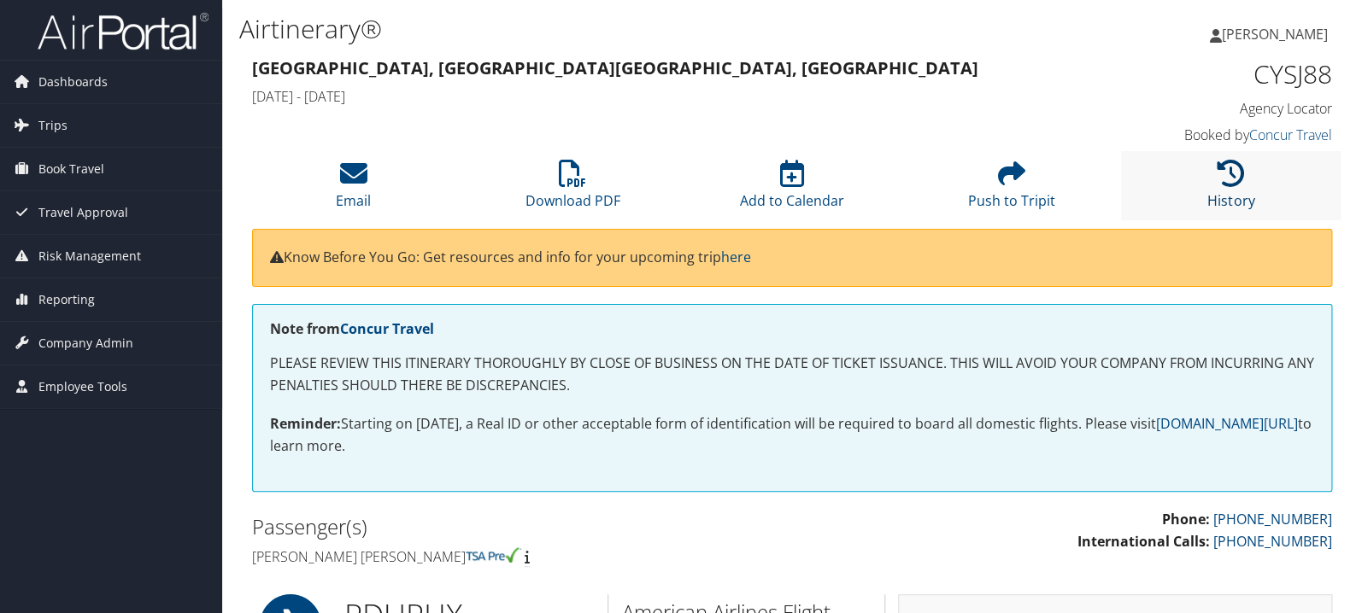
click at [1236, 164] on icon at bounding box center [1230, 173] width 27 height 27
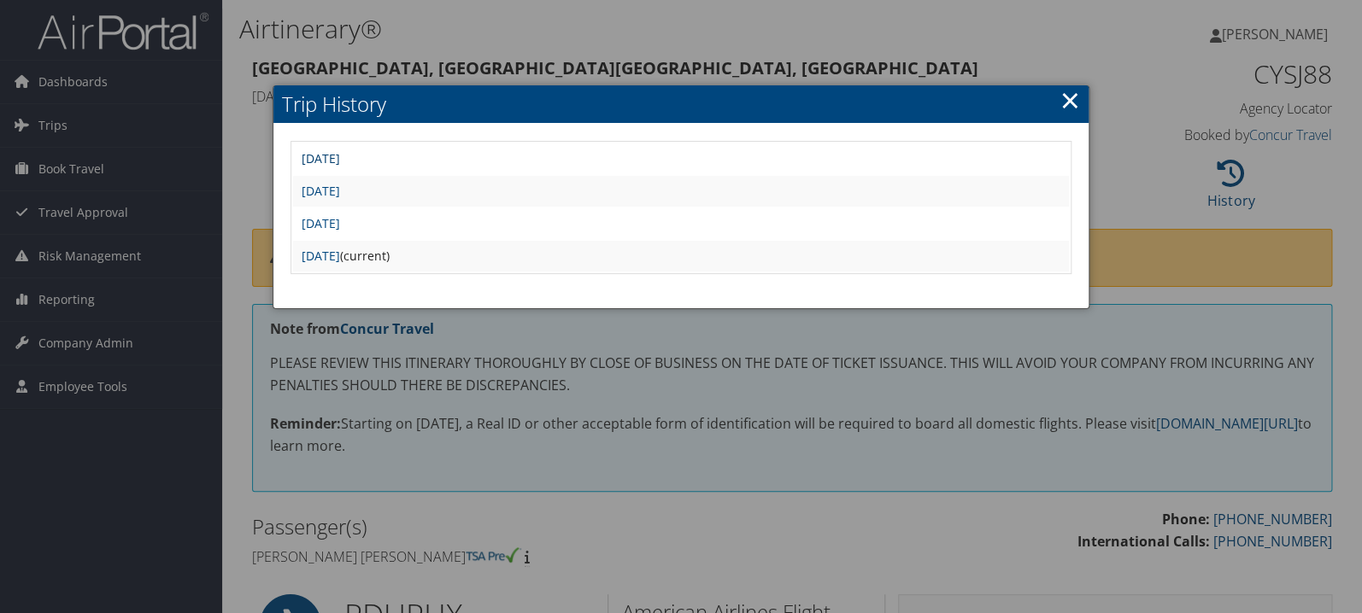
click at [340, 159] on link "[DATE]" at bounding box center [321, 158] width 38 height 16
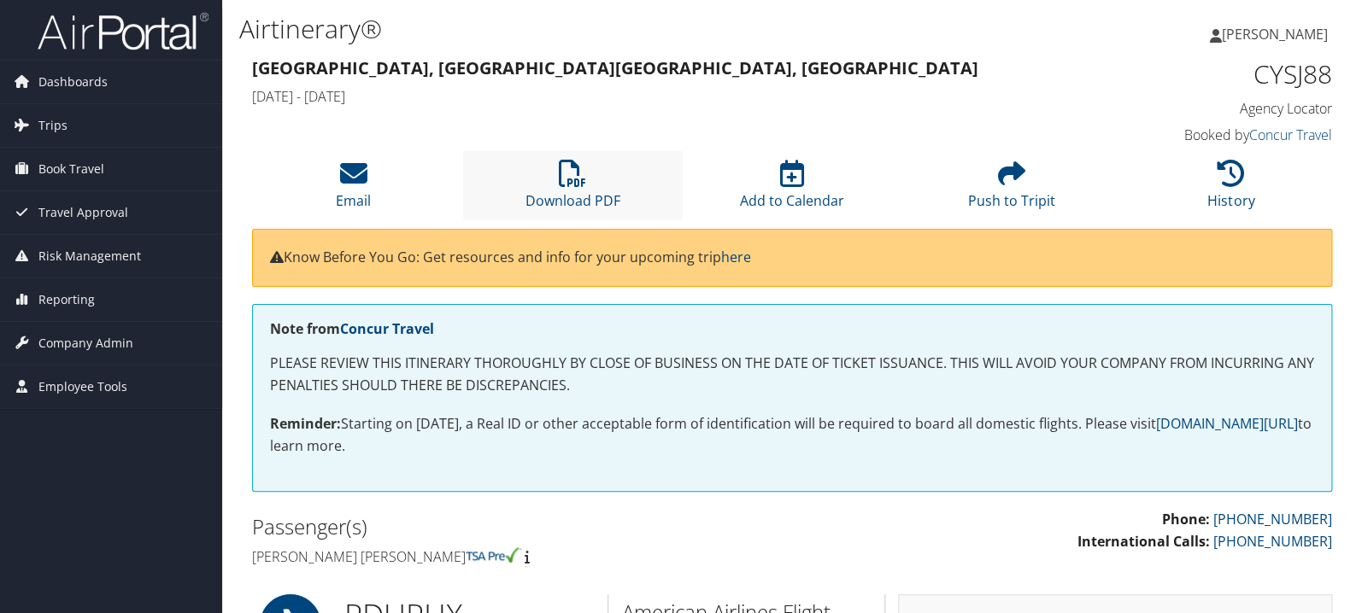
click at [558, 176] on li "Download PDF" at bounding box center [573, 185] width 220 height 69
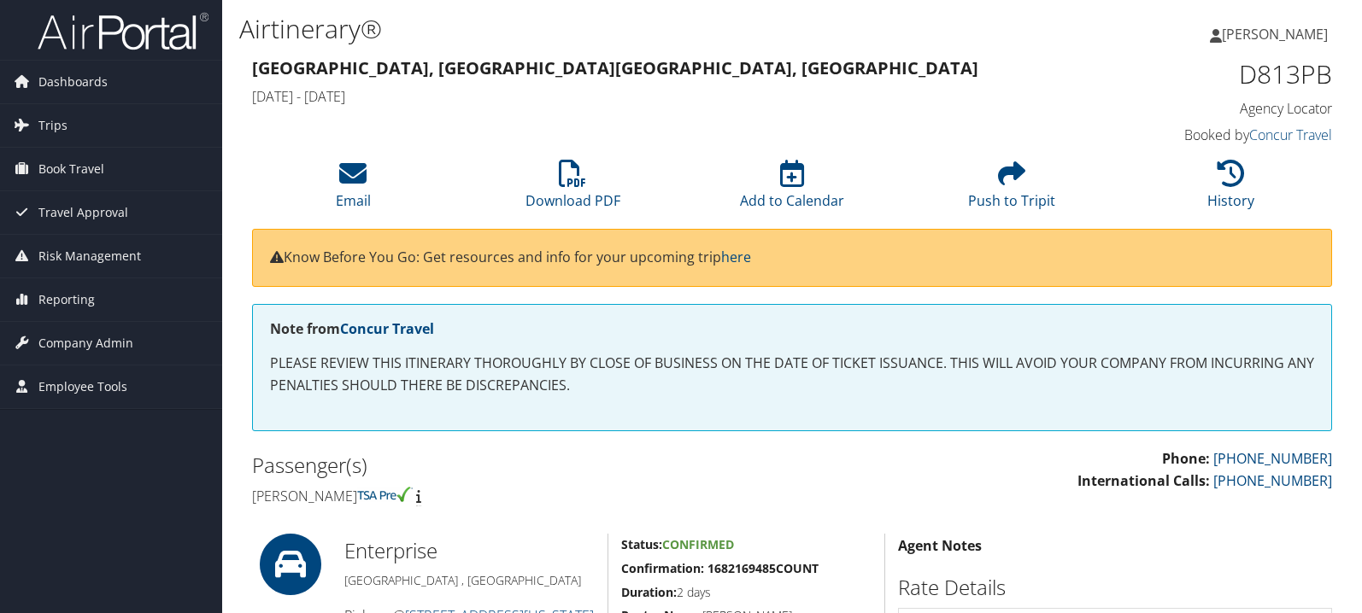
scroll to position [398, 0]
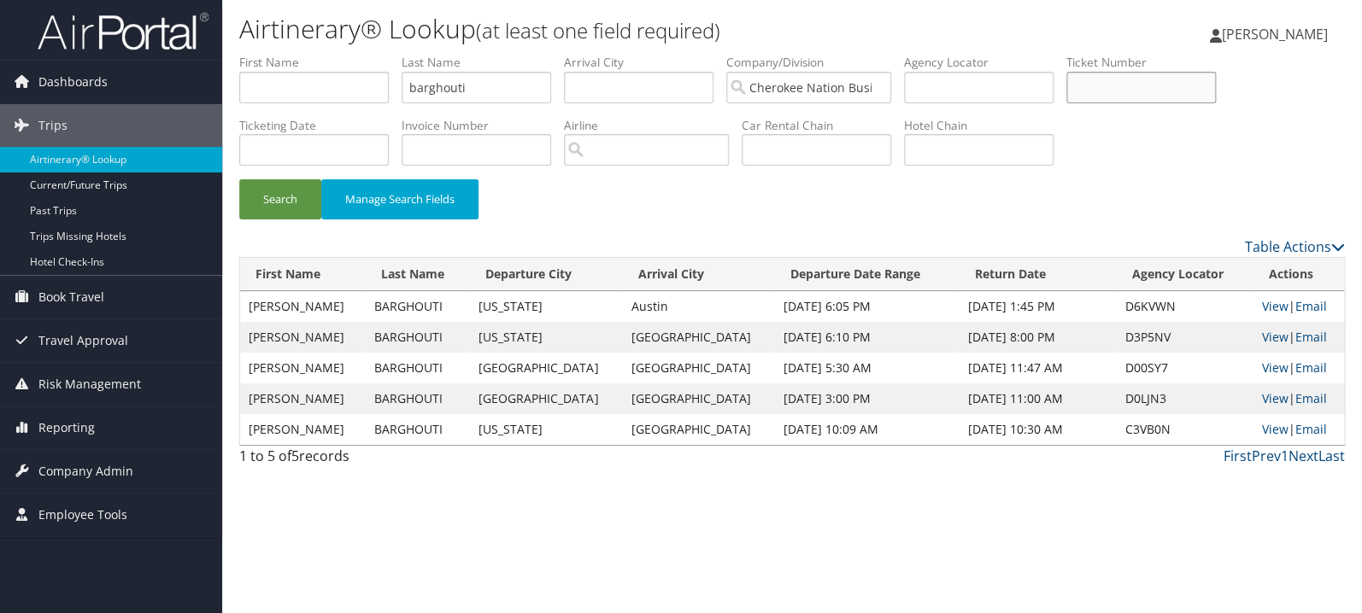
drag, startPoint x: 1173, startPoint y: 82, endPoint x: 924, endPoint y: 88, distance: 248.6
click at [1172, 82] on input "text" at bounding box center [1140, 88] width 149 height 32
paste input "5267310333163"
type input "5267310333163"
drag, startPoint x: 514, startPoint y: 88, endPoint x: 230, endPoint y: 100, distance: 284.7
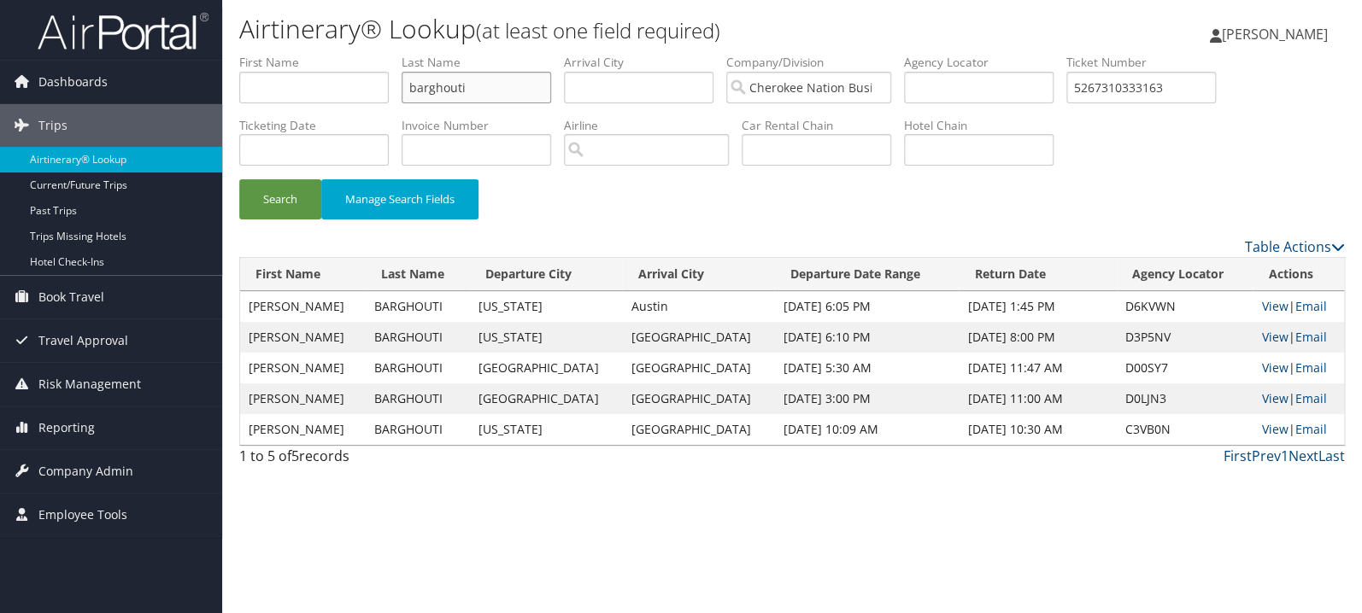
click at [401, 100] on input "barghouti" at bounding box center [475, 88] width 149 height 32
click at [239, 179] on button "Search" at bounding box center [280, 199] width 82 height 40
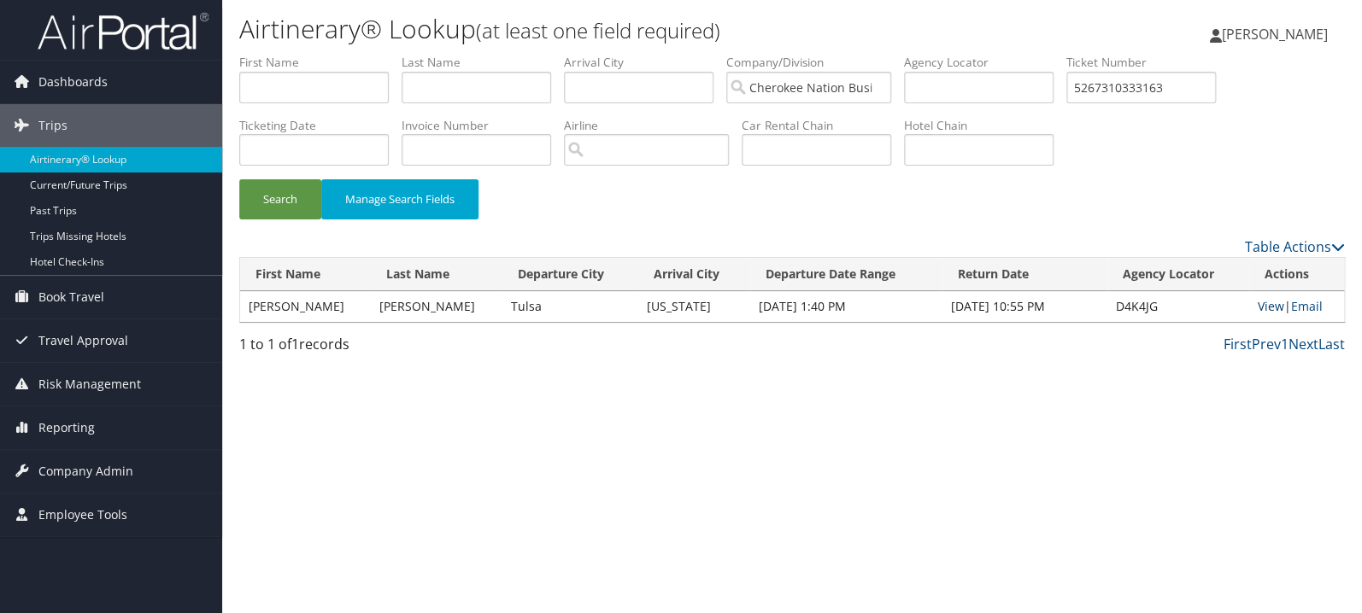
click at [1257, 312] on link "View" at bounding box center [1270, 306] width 26 height 16
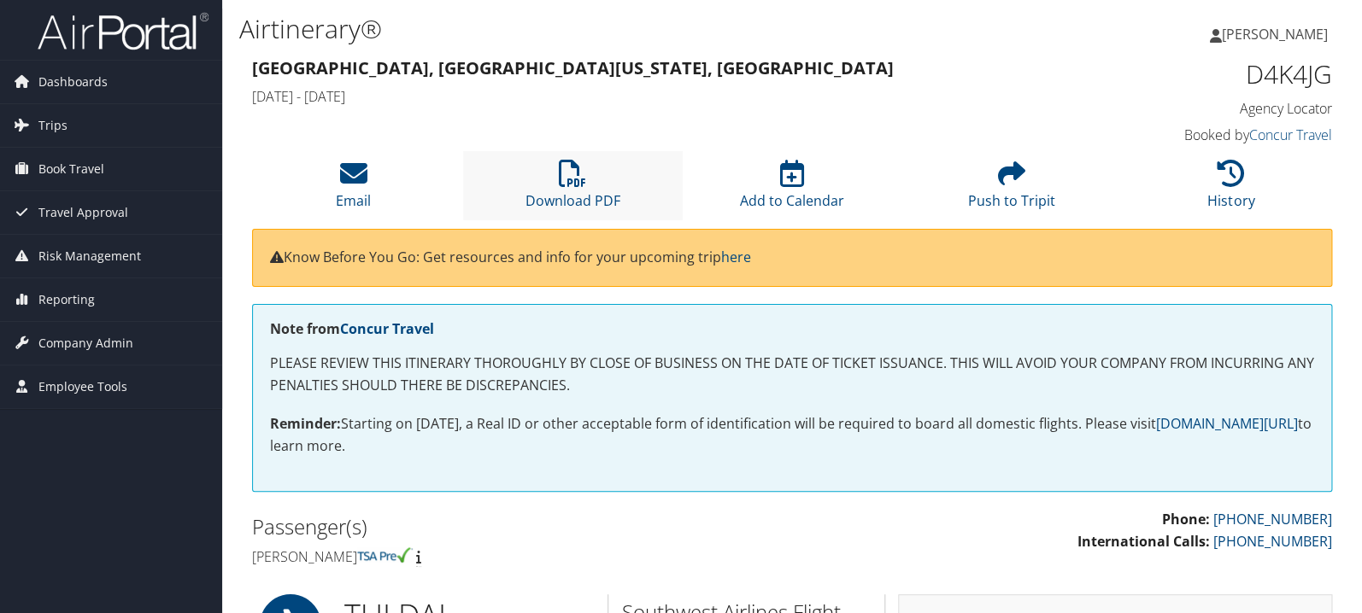
click at [526, 167] on li "Download PDF" at bounding box center [573, 185] width 220 height 69
